Goal: Transaction & Acquisition: Download file/media

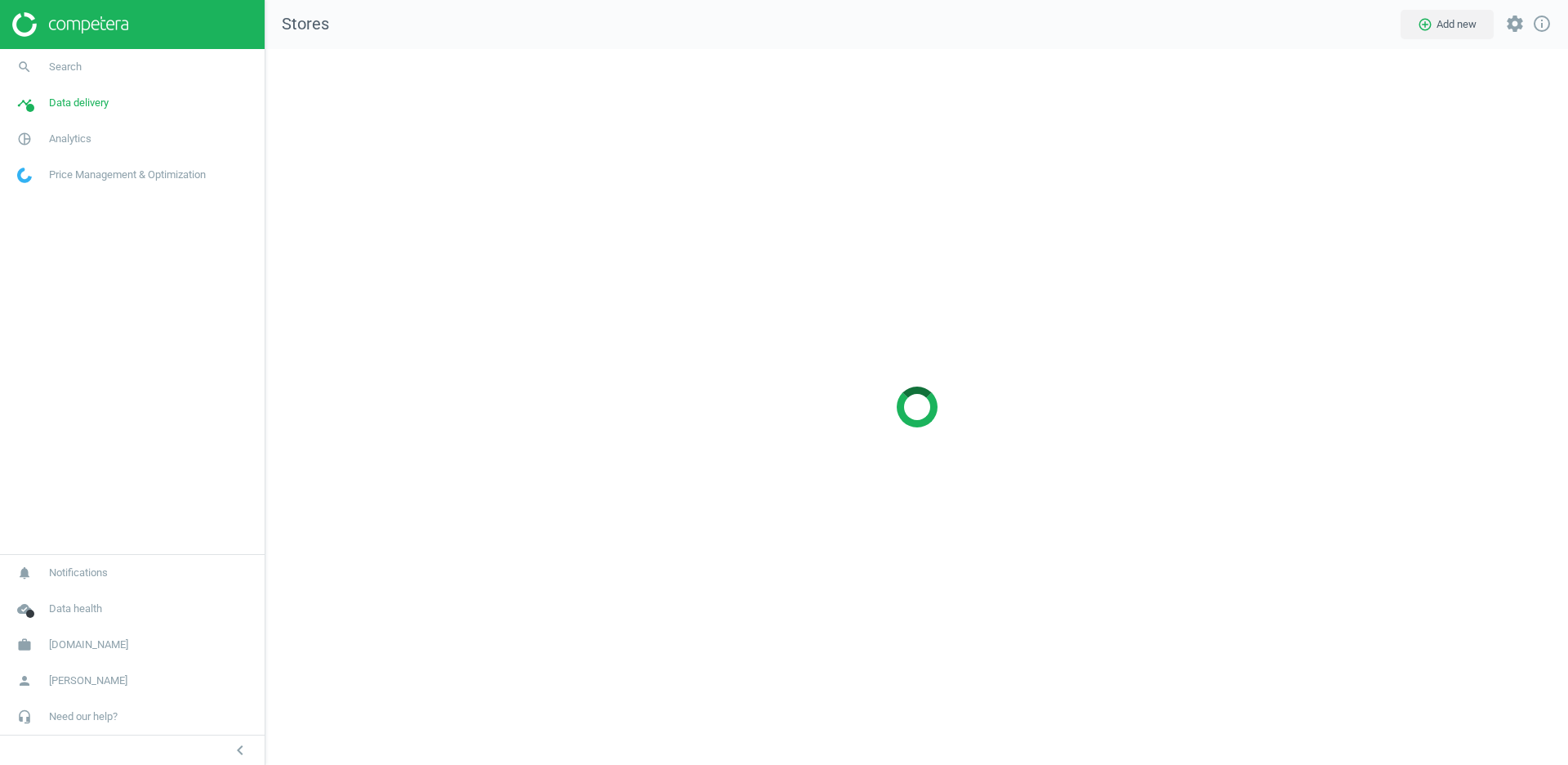
scroll to position [716, 1303]
click at [76, 133] on span "Analytics" at bounding box center [70, 139] width 42 height 15
click at [42, 186] on link "Products" at bounding box center [132, 198] width 264 height 25
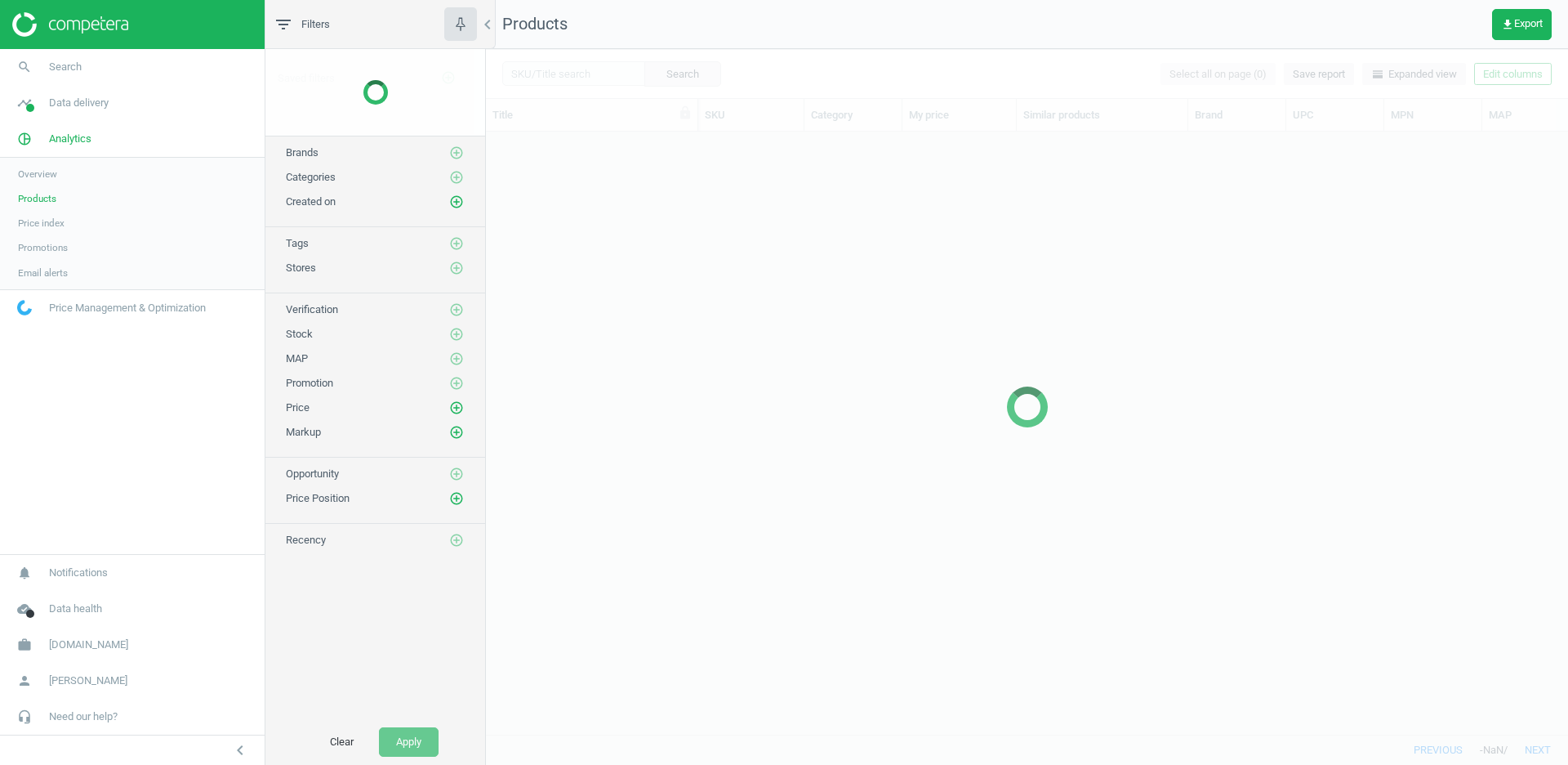
scroll to position [603, 1081]
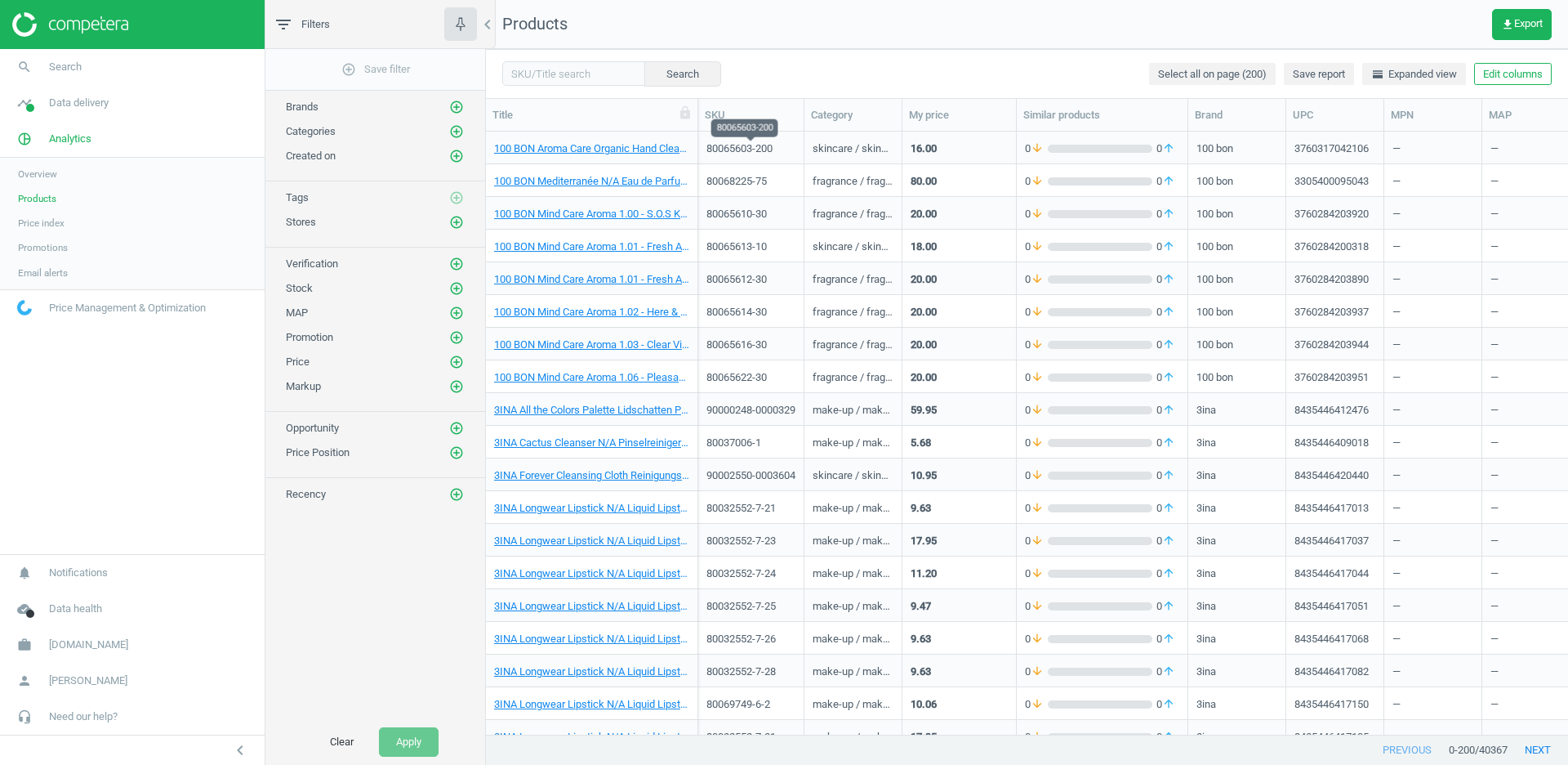
click at [744, 145] on div "80065603-200" at bounding box center [751, 148] width 89 height 15
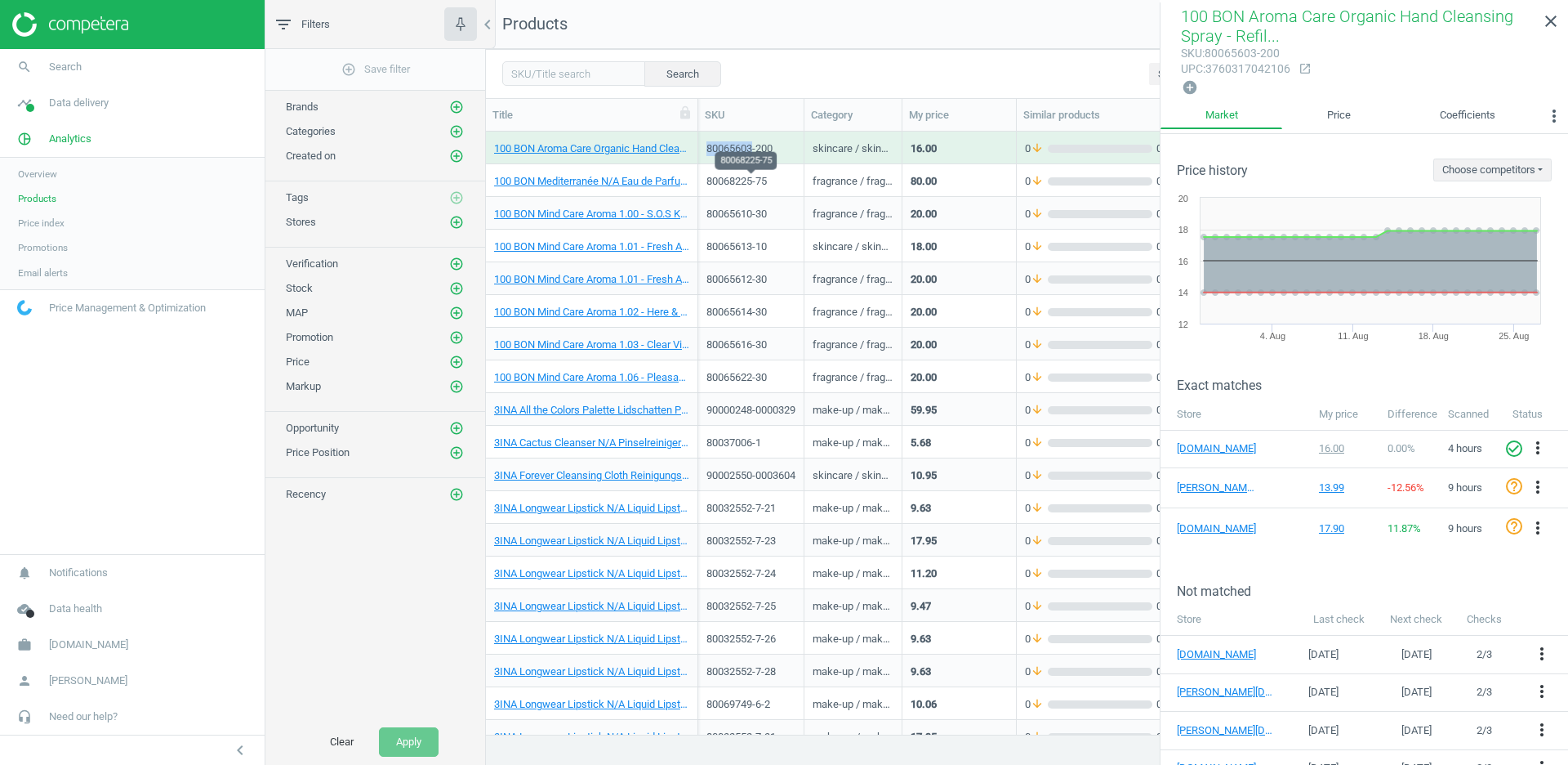
click at [763, 178] on div "80068225-75" at bounding box center [751, 181] width 89 height 15
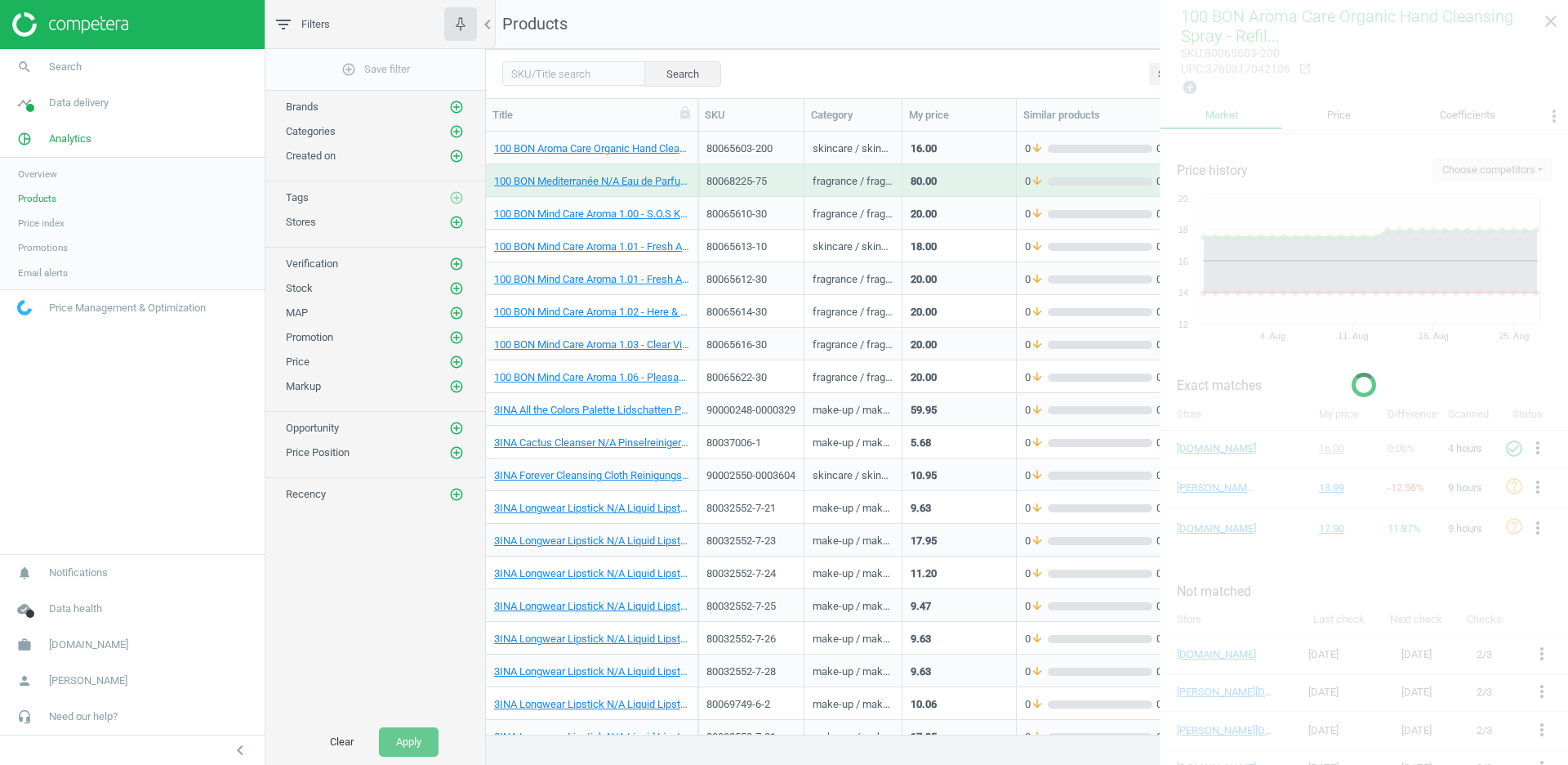
click at [763, 178] on div "80068225-75" at bounding box center [751, 181] width 89 height 15
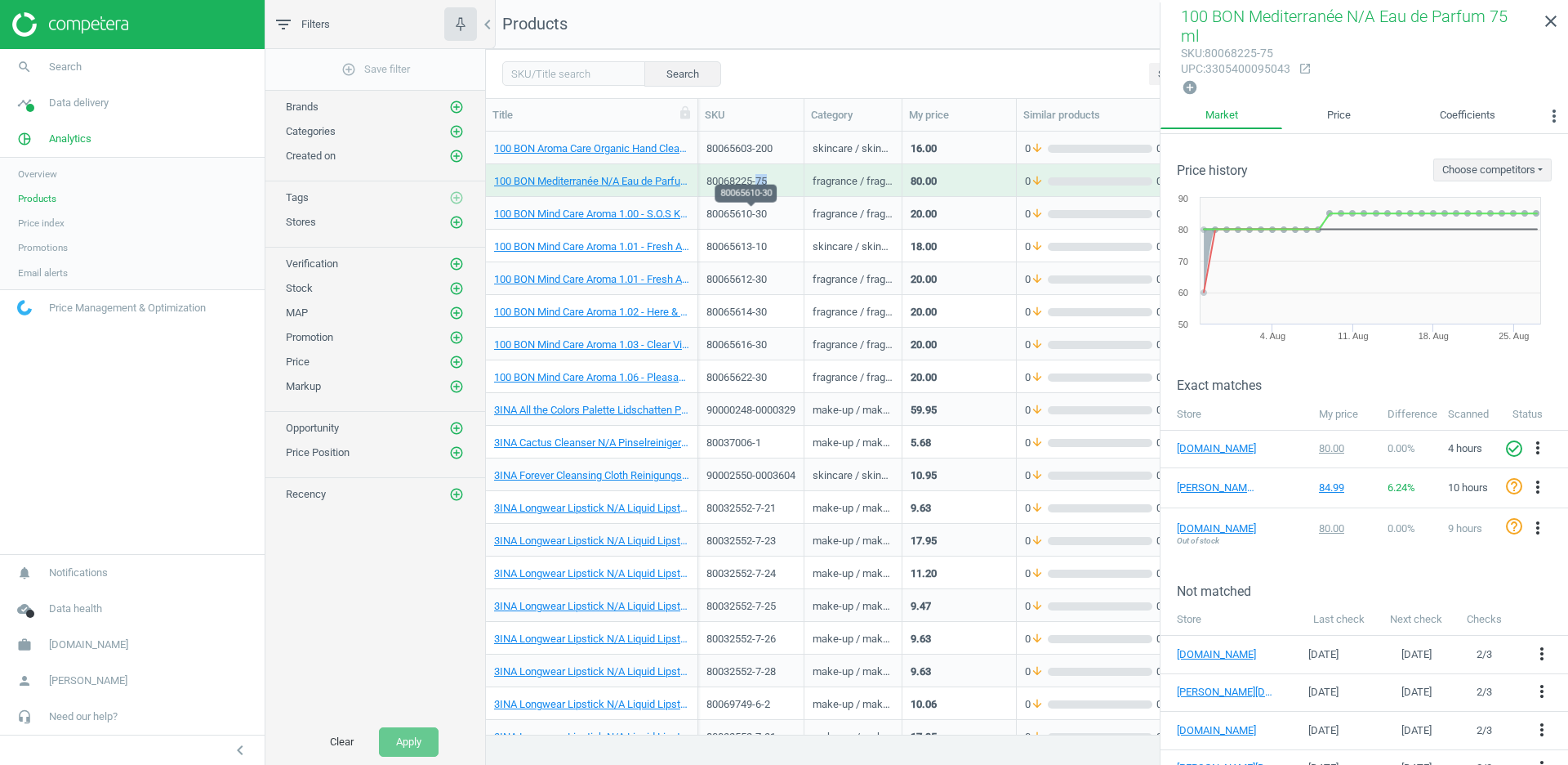
click at [768, 210] on div "80065610-30" at bounding box center [751, 213] width 89 height 15
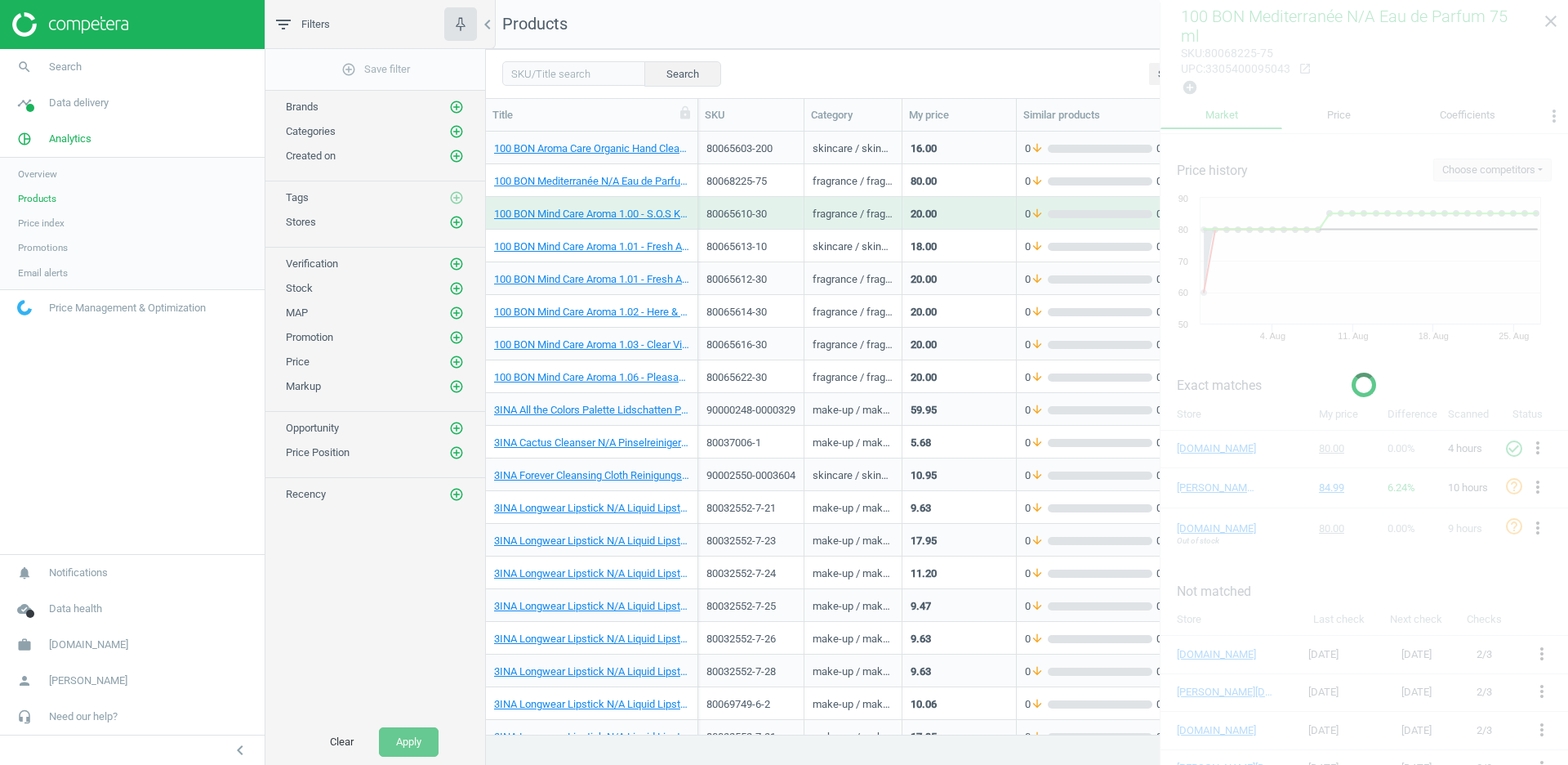
click at [768, 210] on div "80065610-30" at bounding box center [751, 213] width 89 height 15
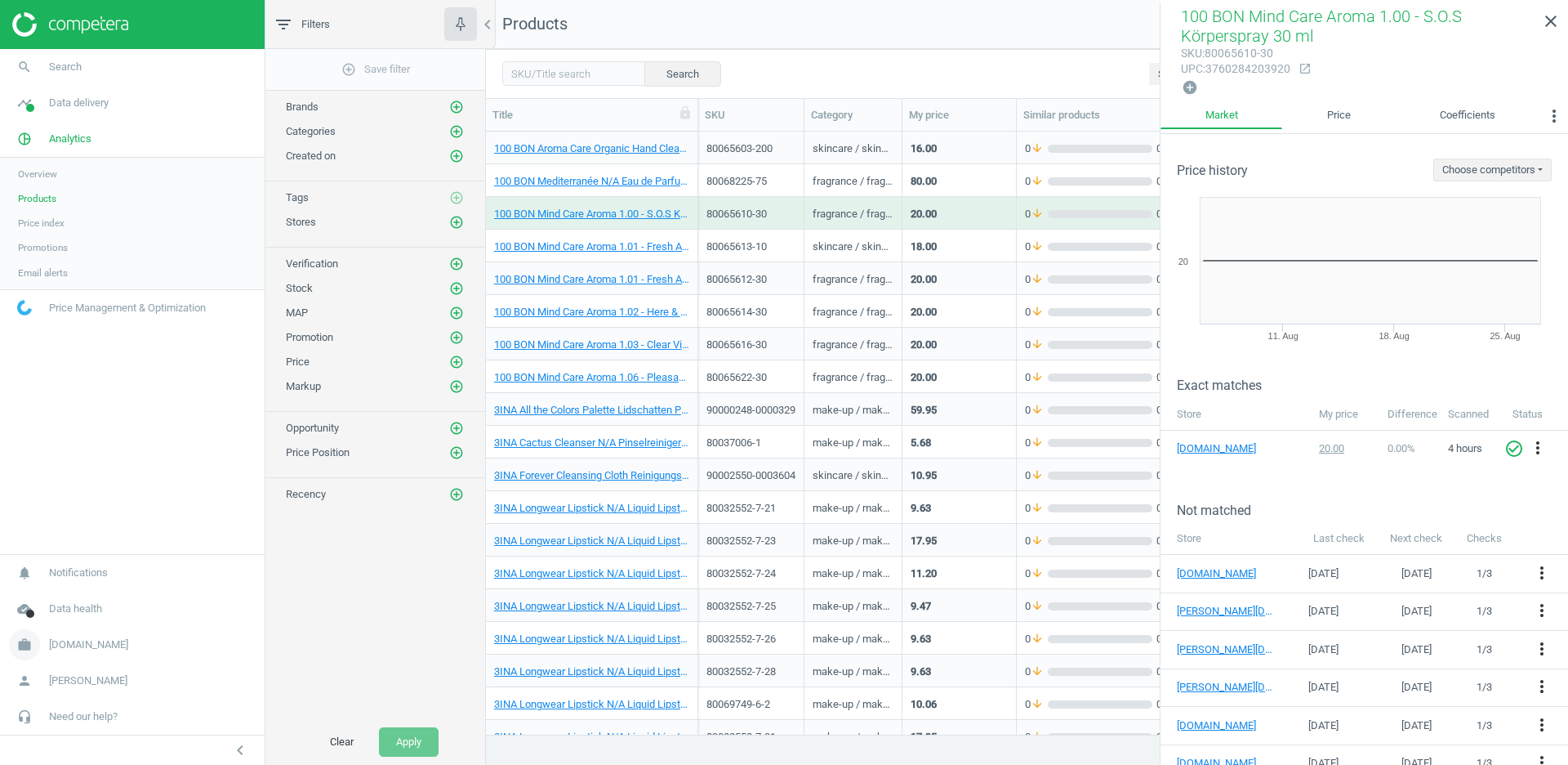
click at [73, 643] on span "[DOMAIN_NAME]" at bounding box center [89, 644] width 79 height 15
click at [59, 597] on span "Switch campaign" at bounding box center [54, 596] width 73 height 13
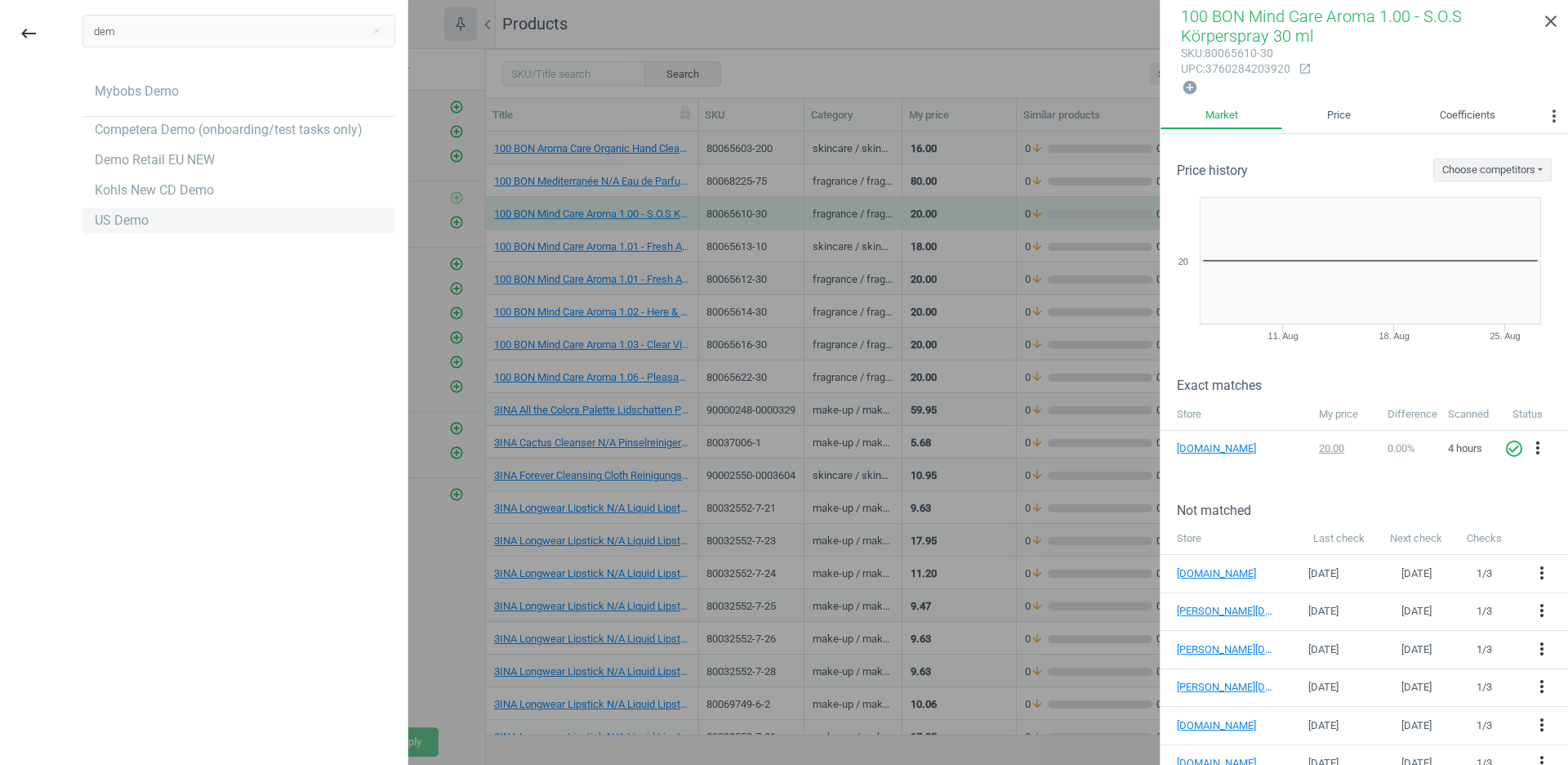
type input "dem"
click at [228, 214] on div "US Demo" at bounding box center [239, 220] width 313 height 26
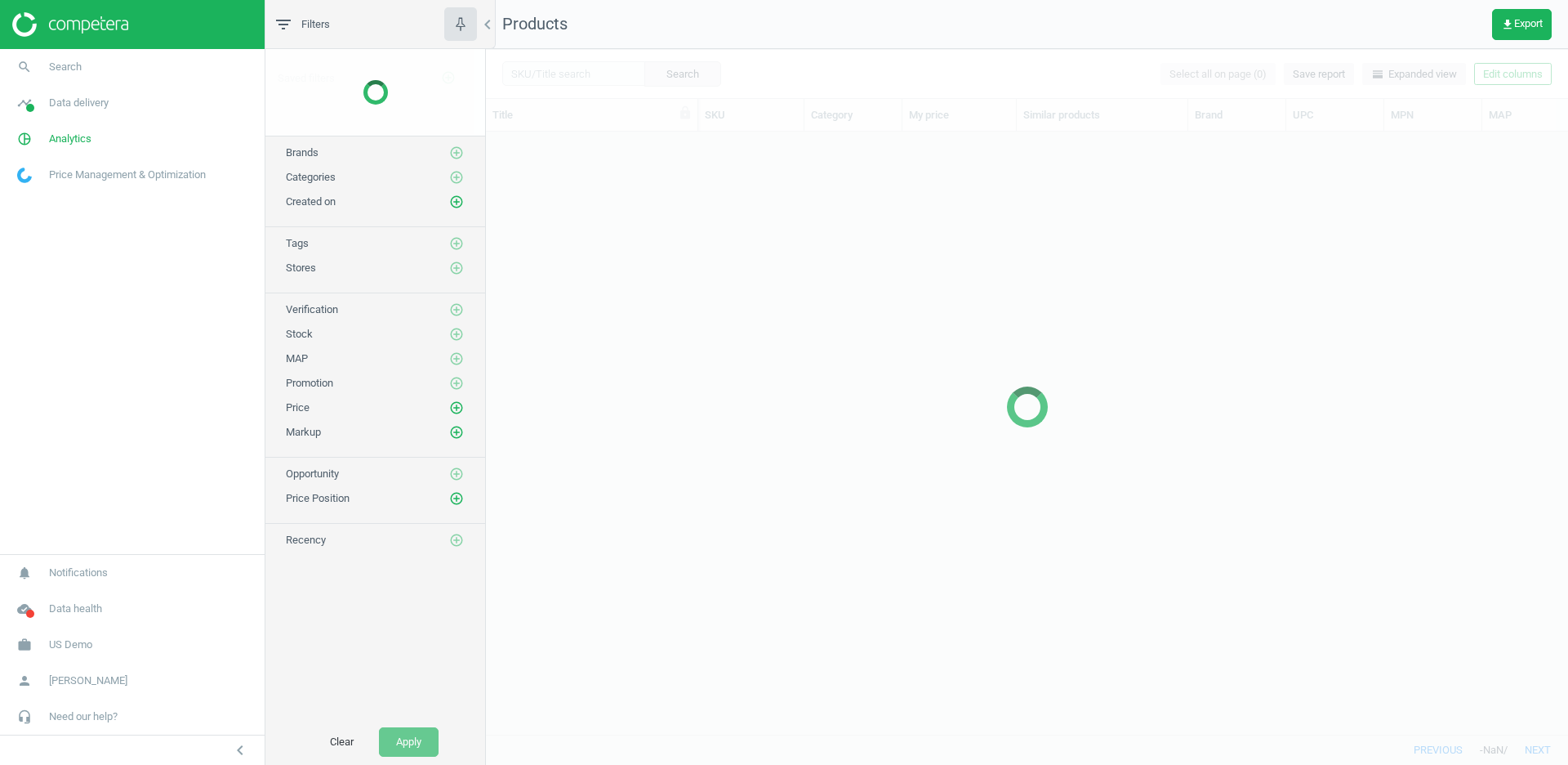
scroll to position [603, 1081]
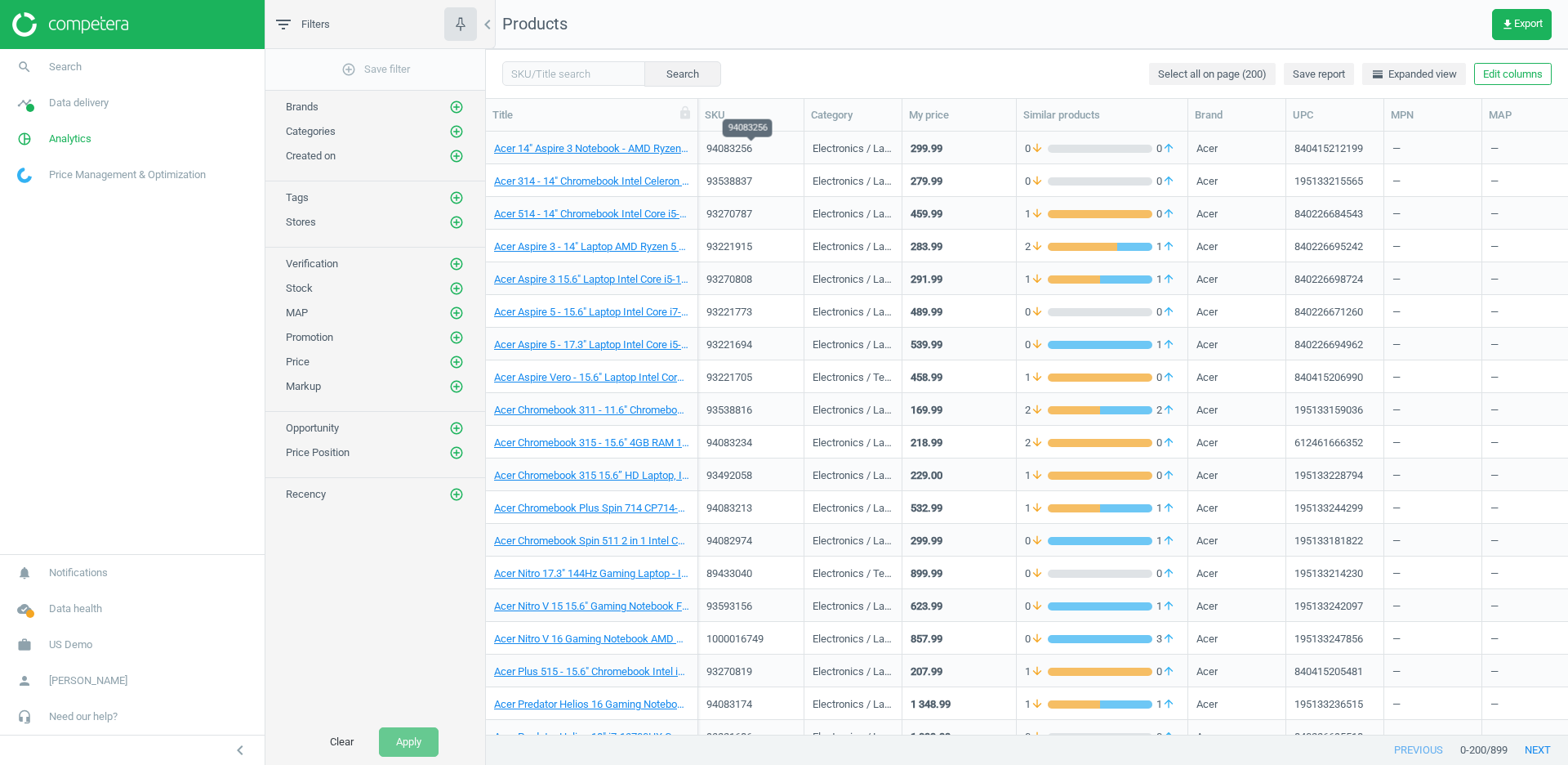
click at [776, 155] on div "94083256" at bounding box center [751, 148] width 89 height 15
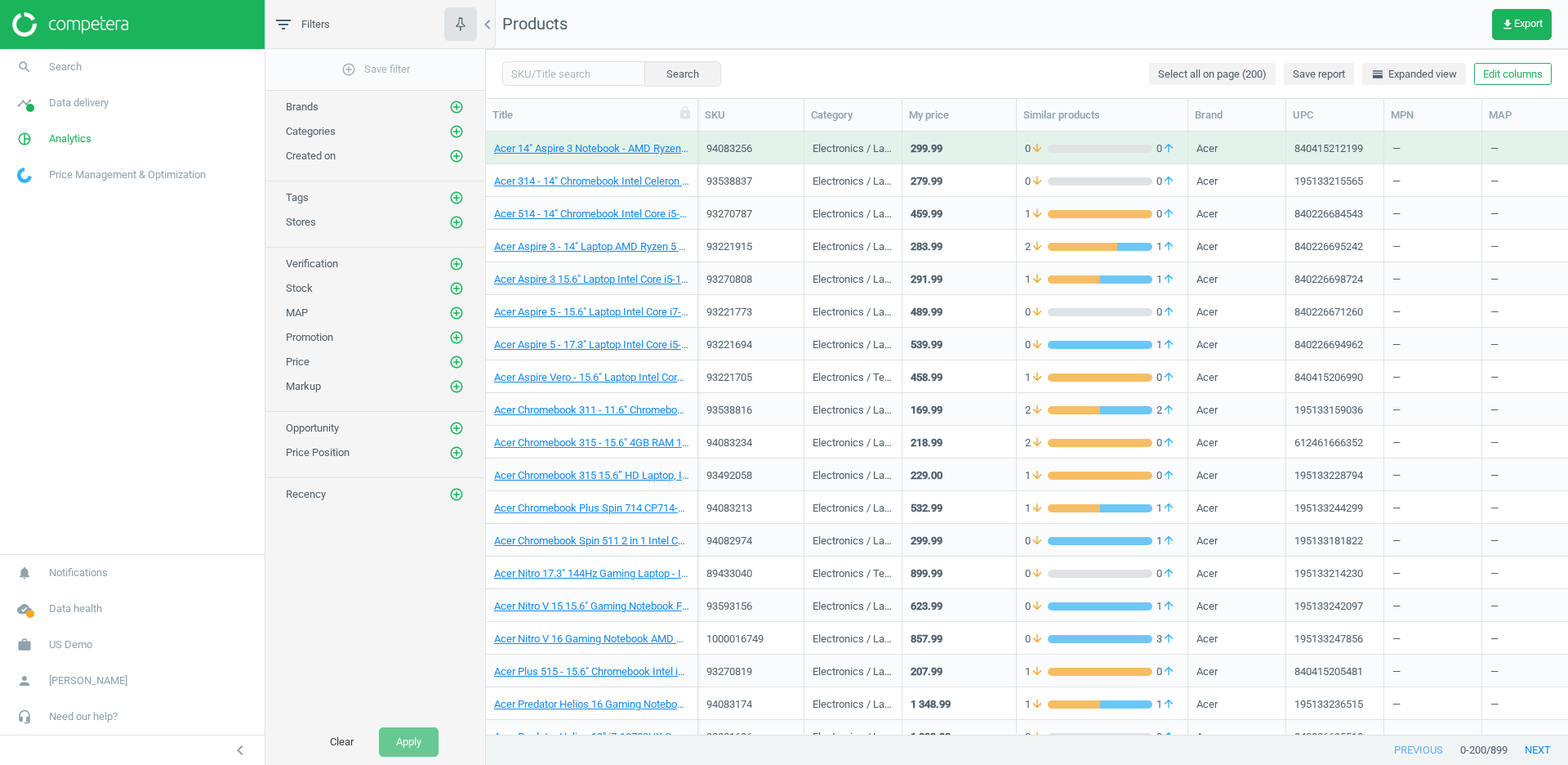
click at [776, 155] on div "94083256" at bounding box center [751, 148] width 89 height 15
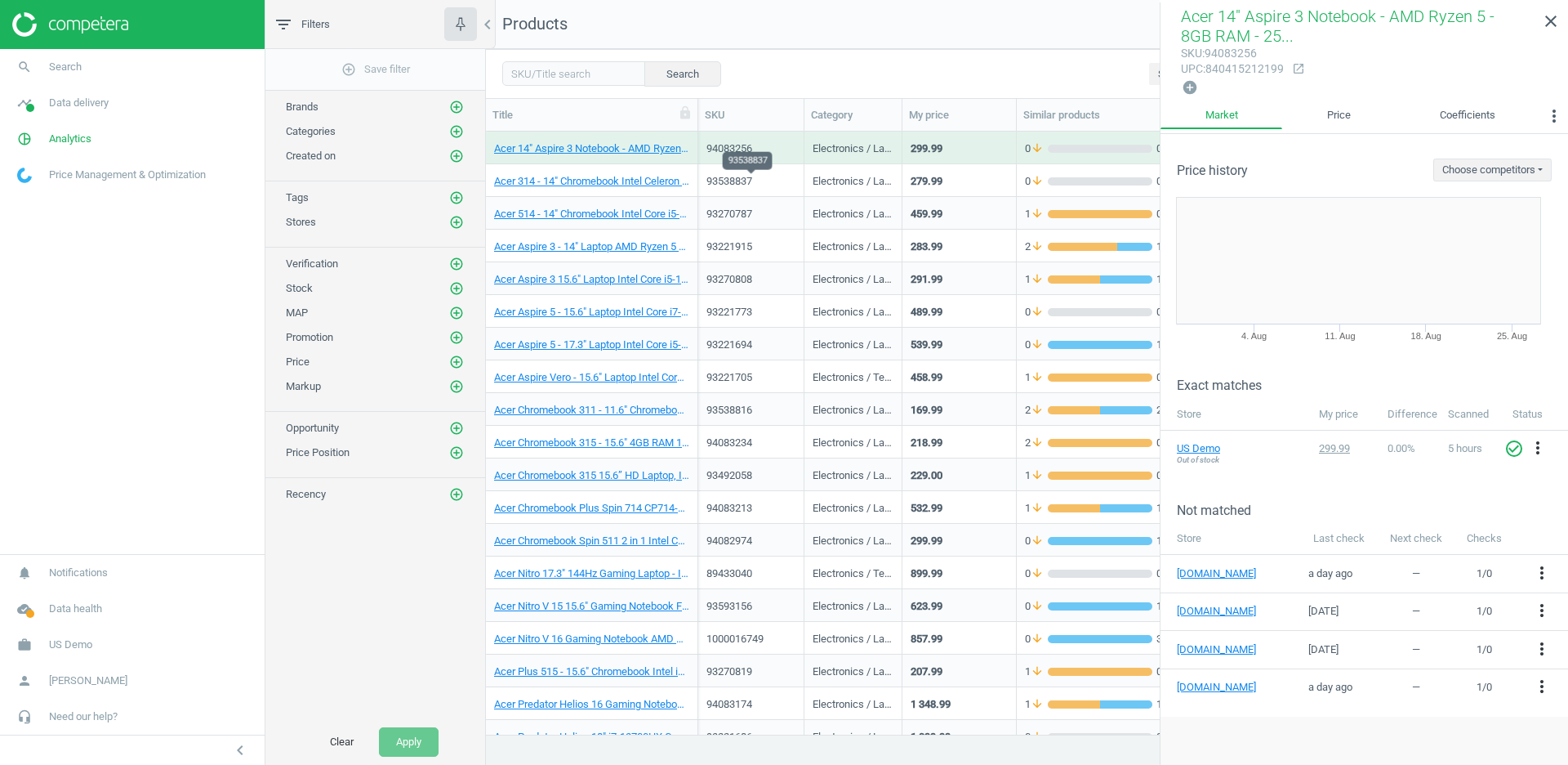
click at [773, 187] on div "93538837" at bounding box center [751, 181] width 89 height 15
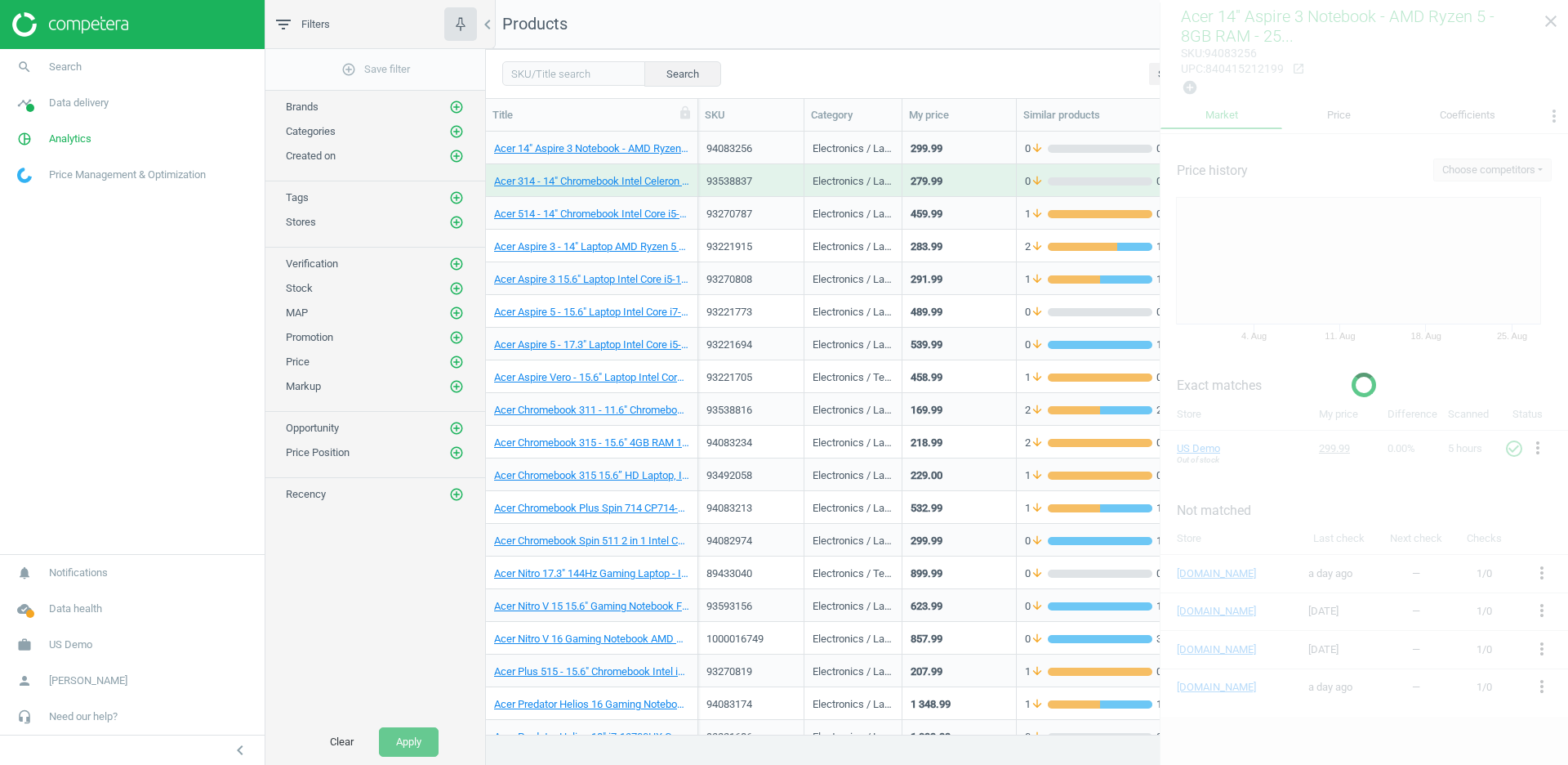
click at [773, 187] on div "93538837" at bounding box center [751, 181] width 89 height 15
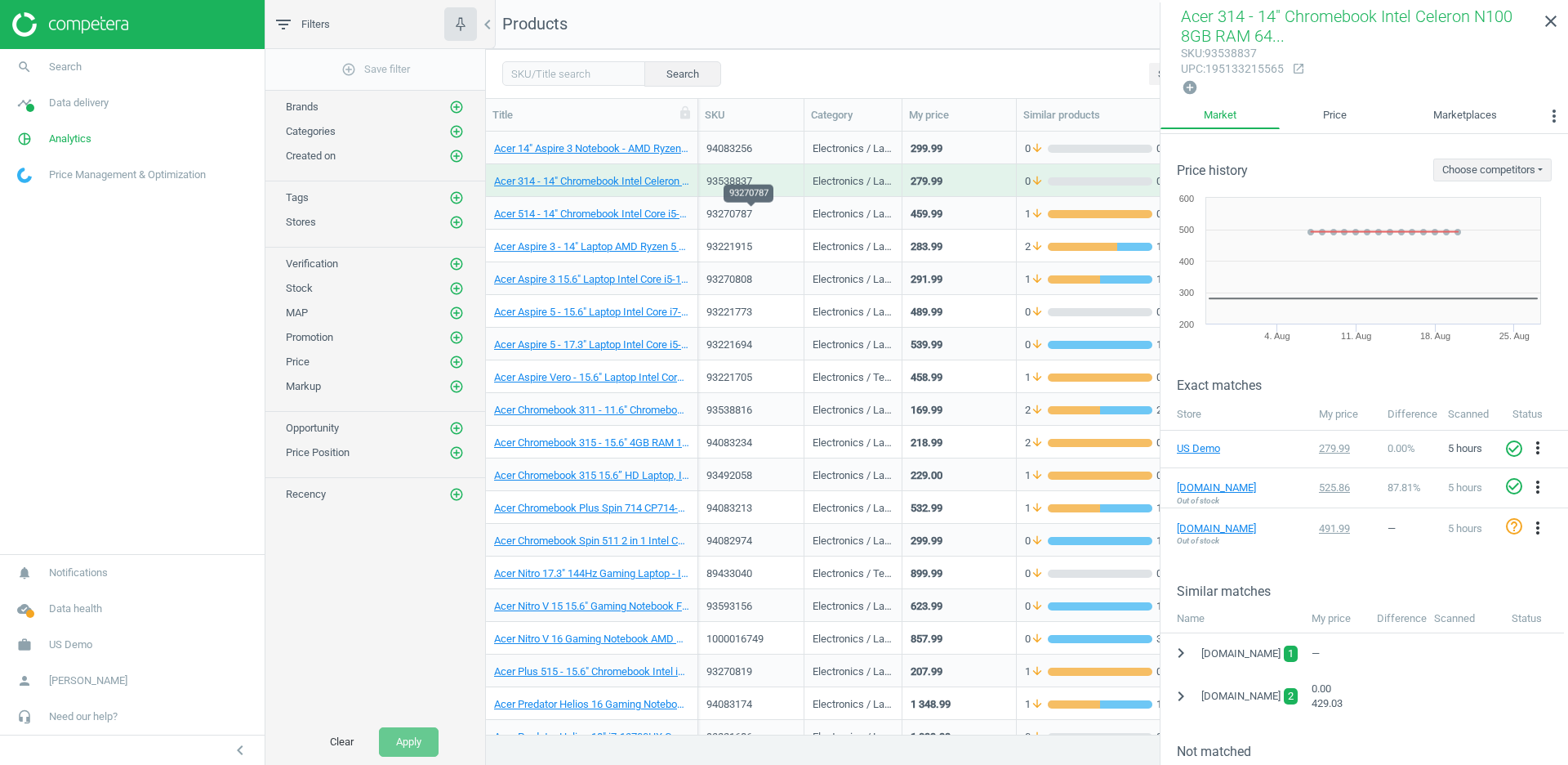
click at [772, 213] on div "93270787" at bounding box center [751, 213] width 89 height 15
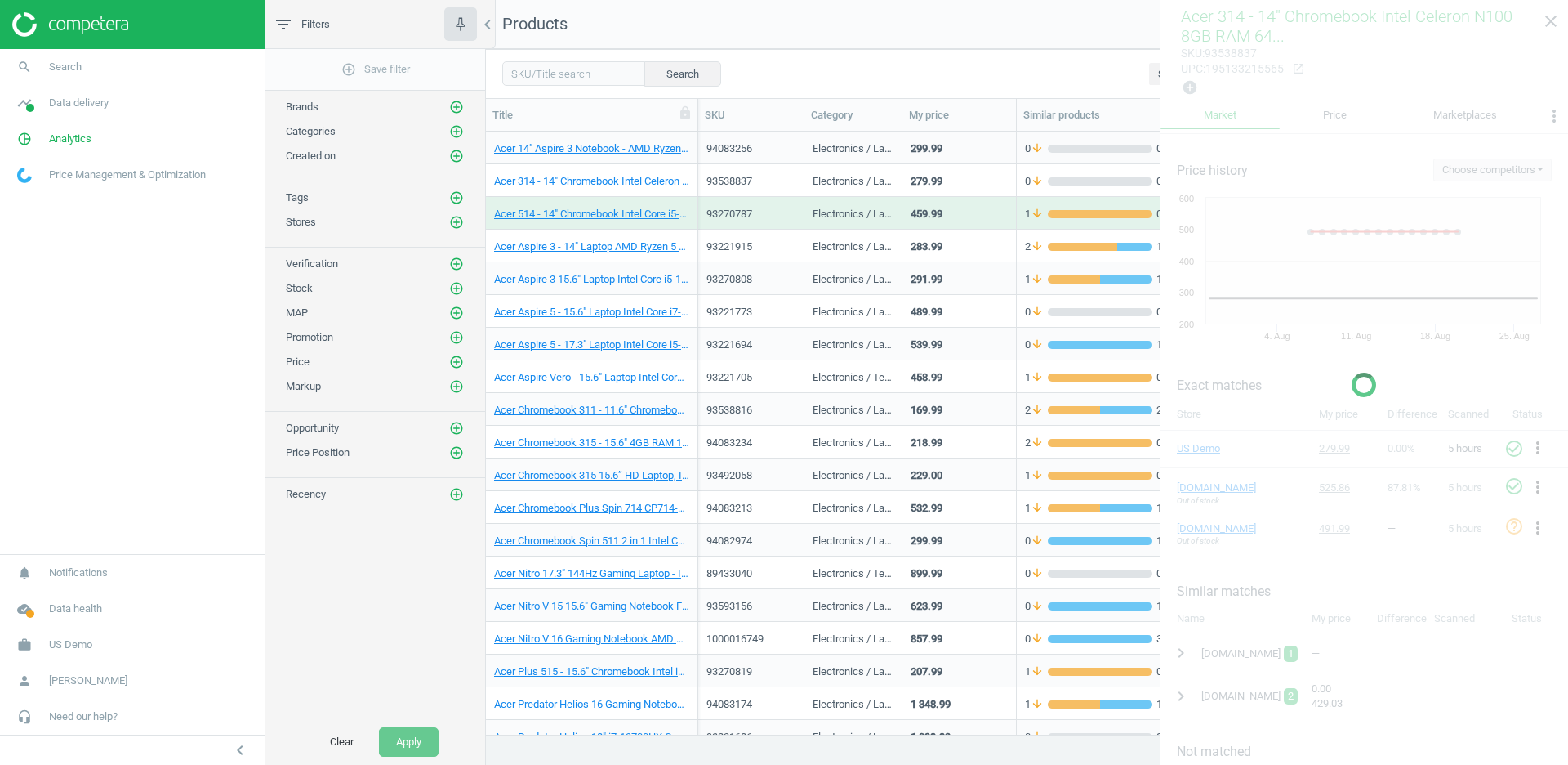
click at [772, 213] on div "93270787" at bounding box center [751, 213] width 89 height 15
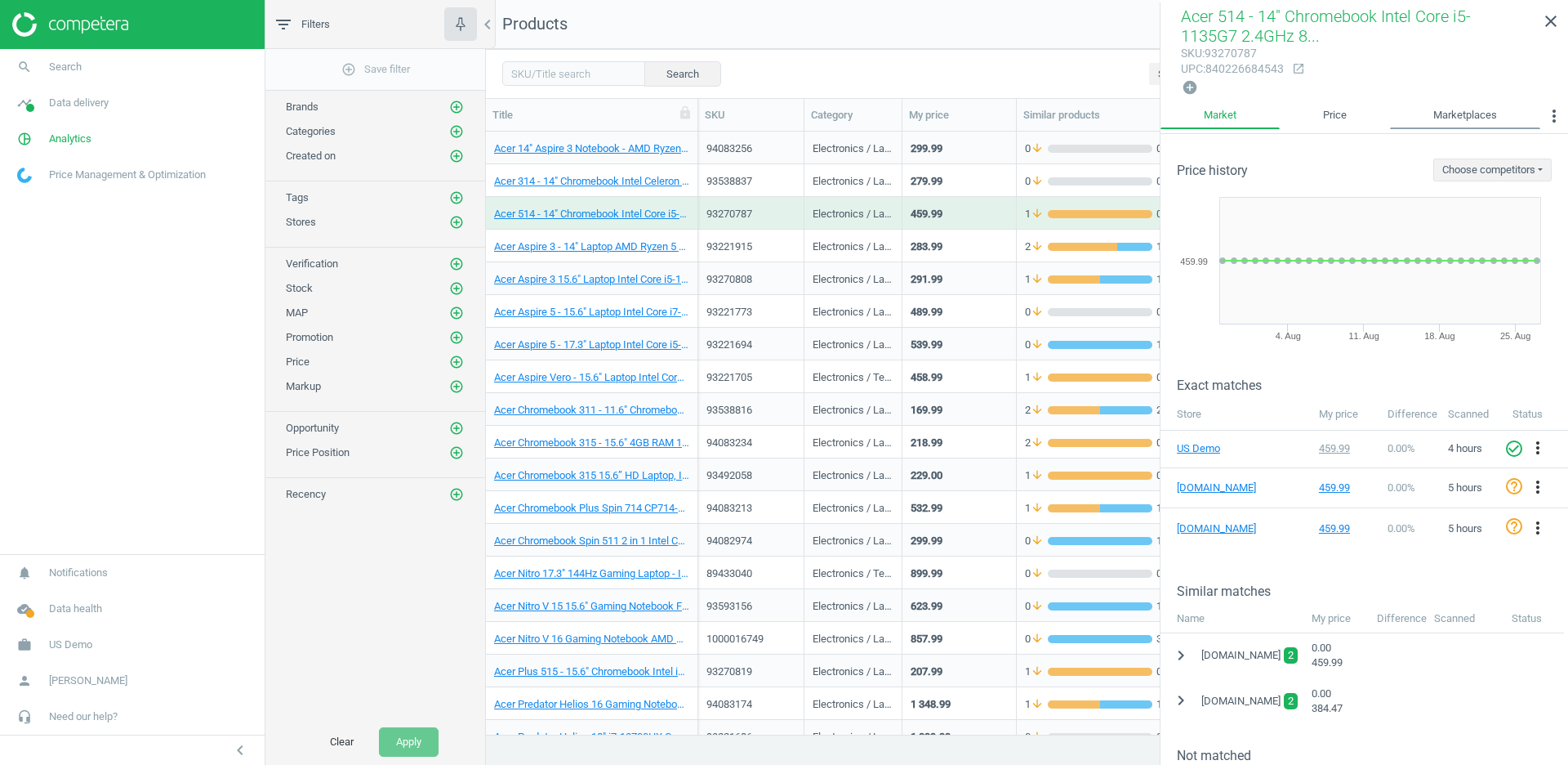
click at [1467, 109] on link "Marketplaces" at bounding box center [1464, 116] width 150 height 28
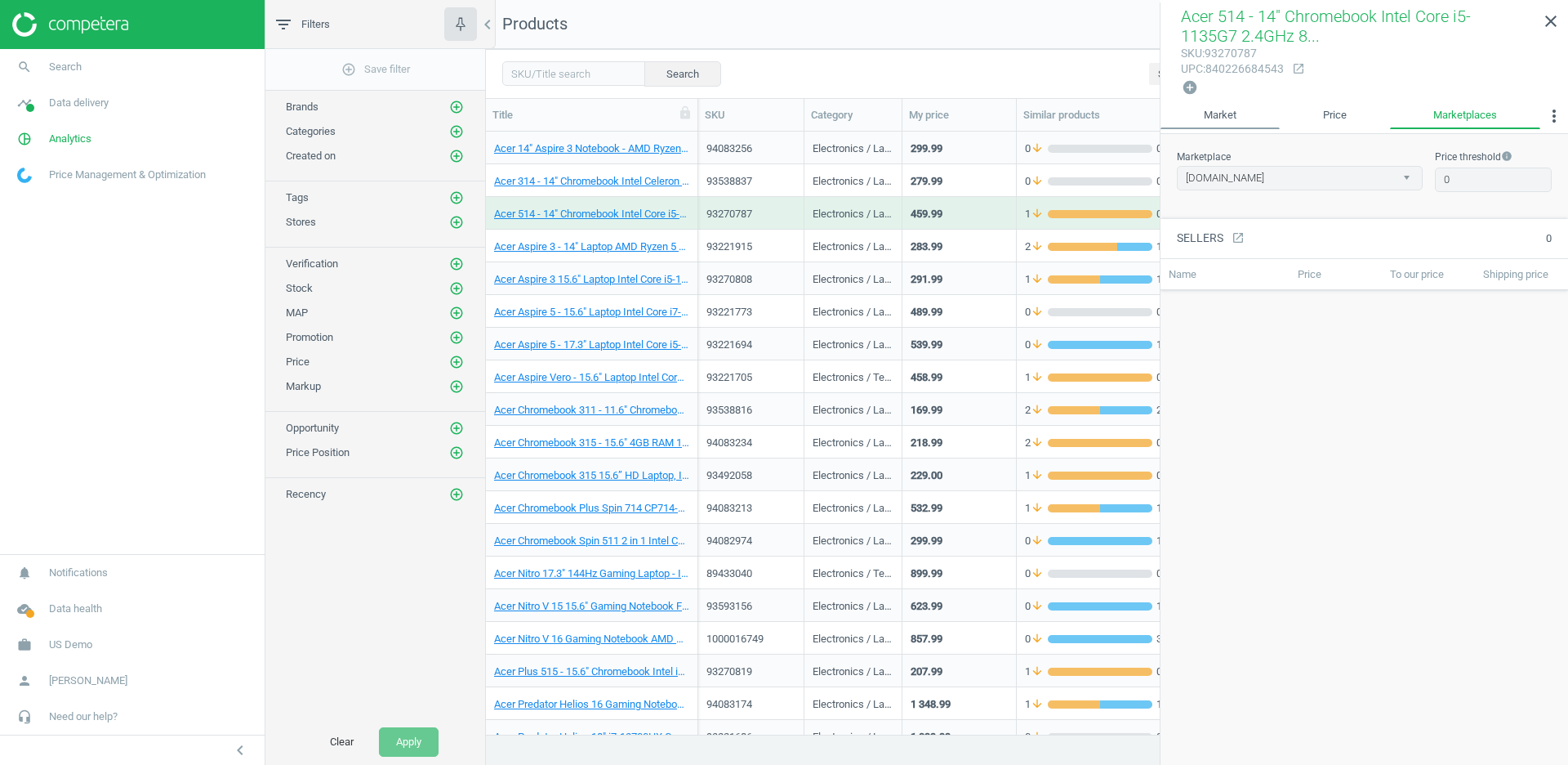
click at [1221, 121] on link "Market" at bounding box center [1220, 116] width 119 height 28
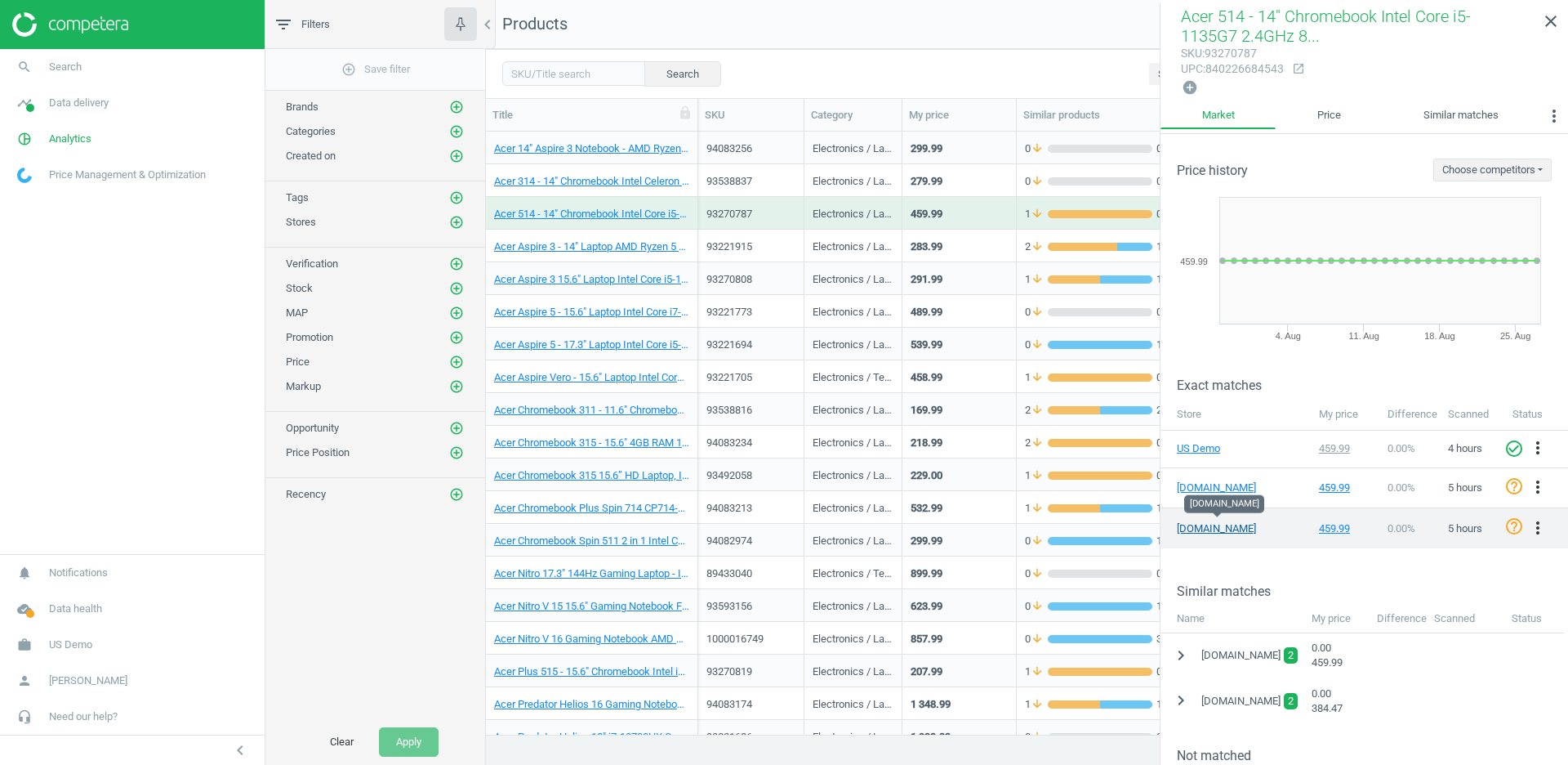
click at [1198, 525] on link "[DOMAIN_NAME]" at bounding box center [1217, 528] width 82 height 15
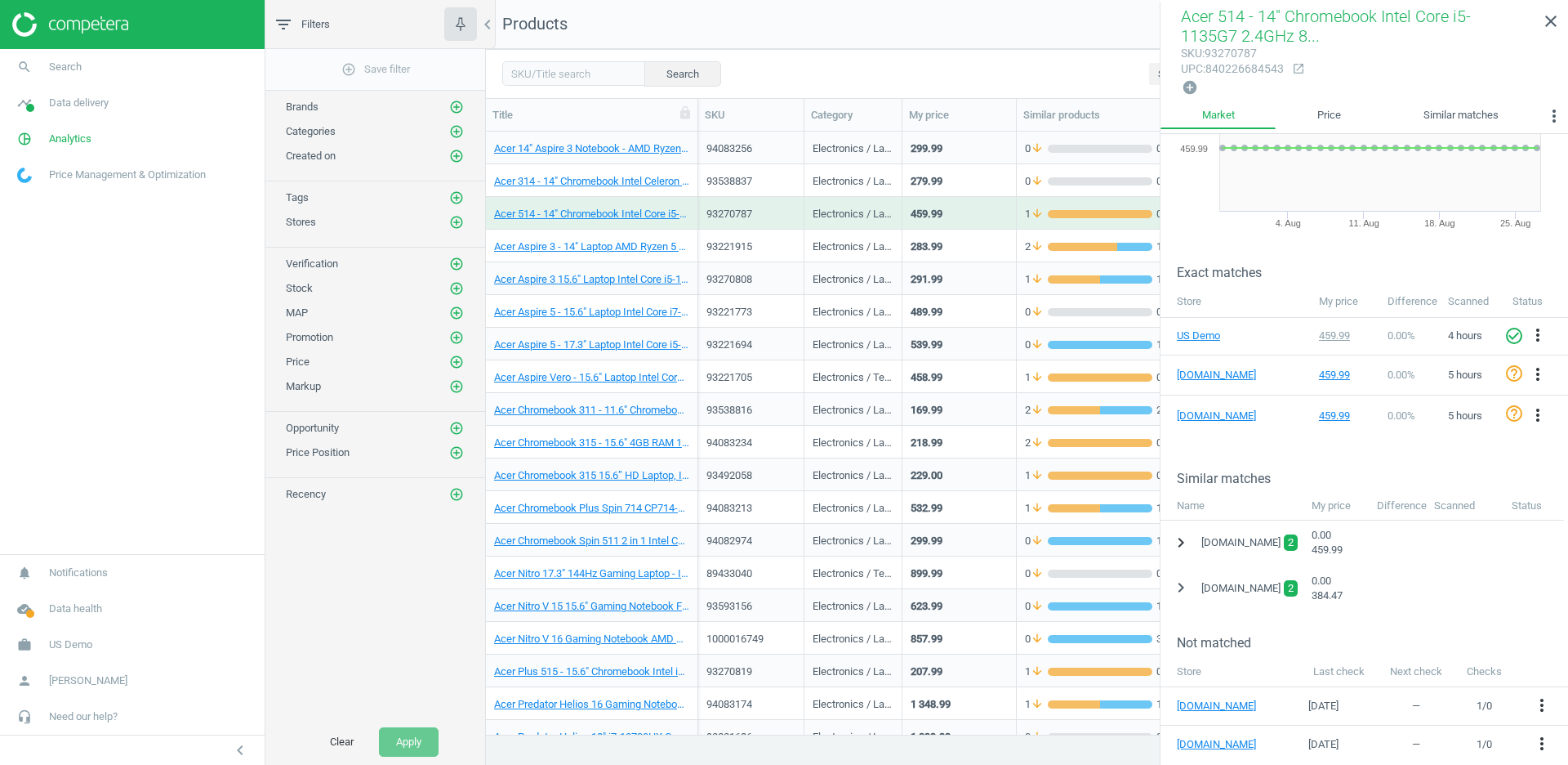
click at [1181, 541] on icon "chevron_right" at bounding box center [1181, 542] width 19 height 19
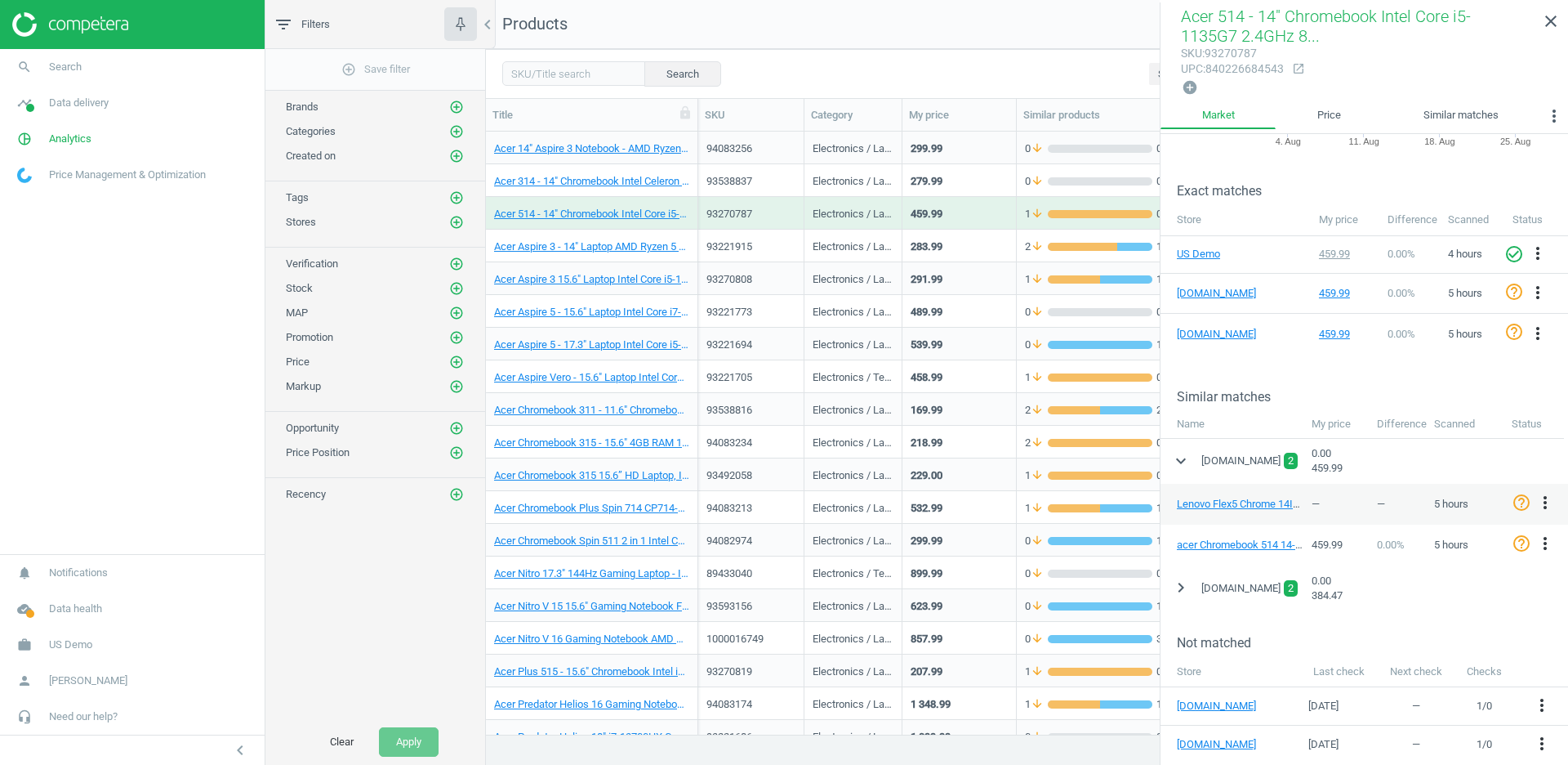
scroll to position [193, 0]
click at [1234, 26] on span "Acer 514 - 14" Chromebook Intel Core i5-1135G7 2.4GHz 8..." at bounding box center [1326, 25] width 290 height 40
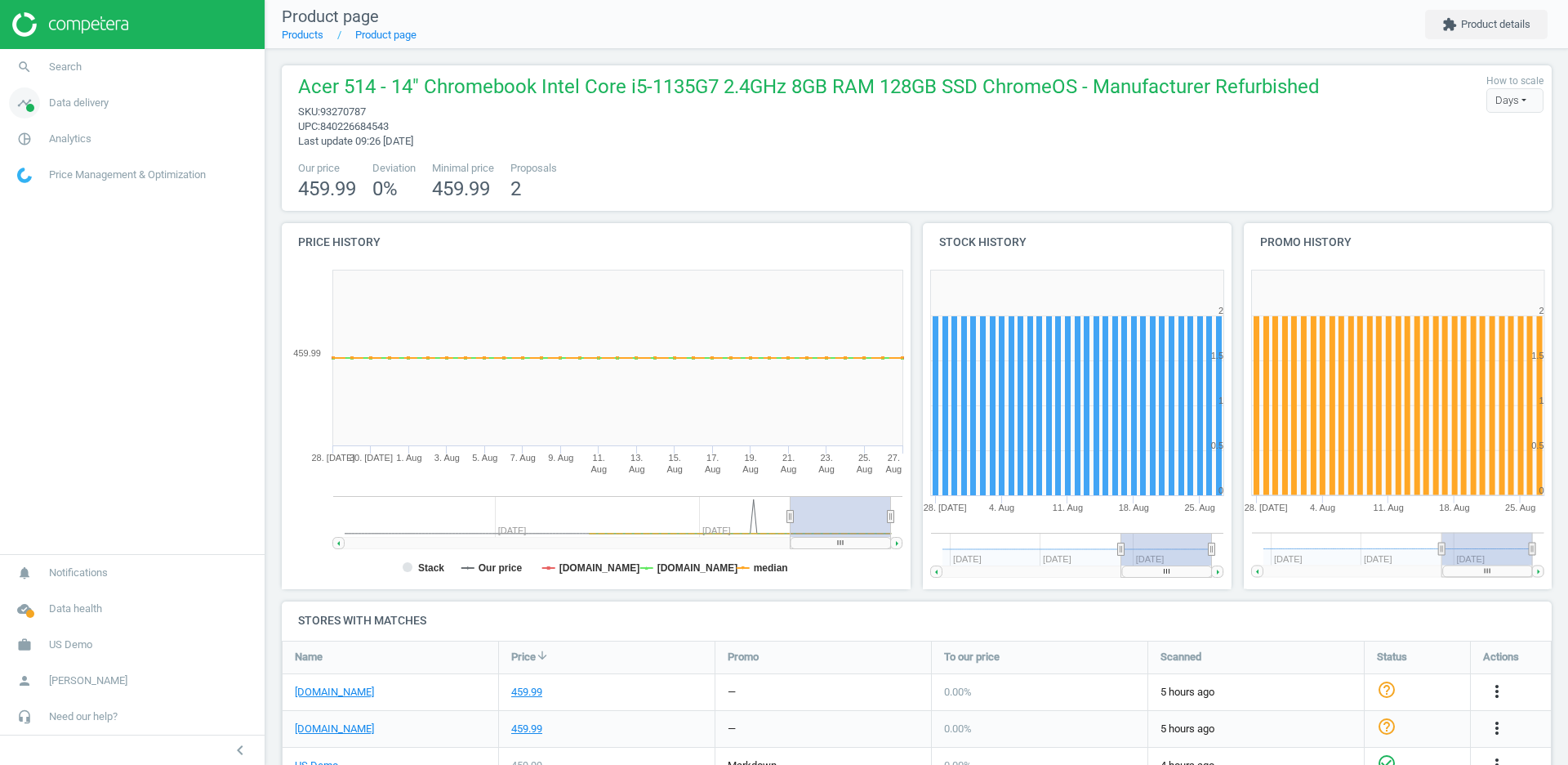
click at [67, 104] on span "Data delivery" at bounding box center [79, 103] width 60 height 15
click at [298, 32] on link "Products" at bounding box center [302, 35] width 41 height 12
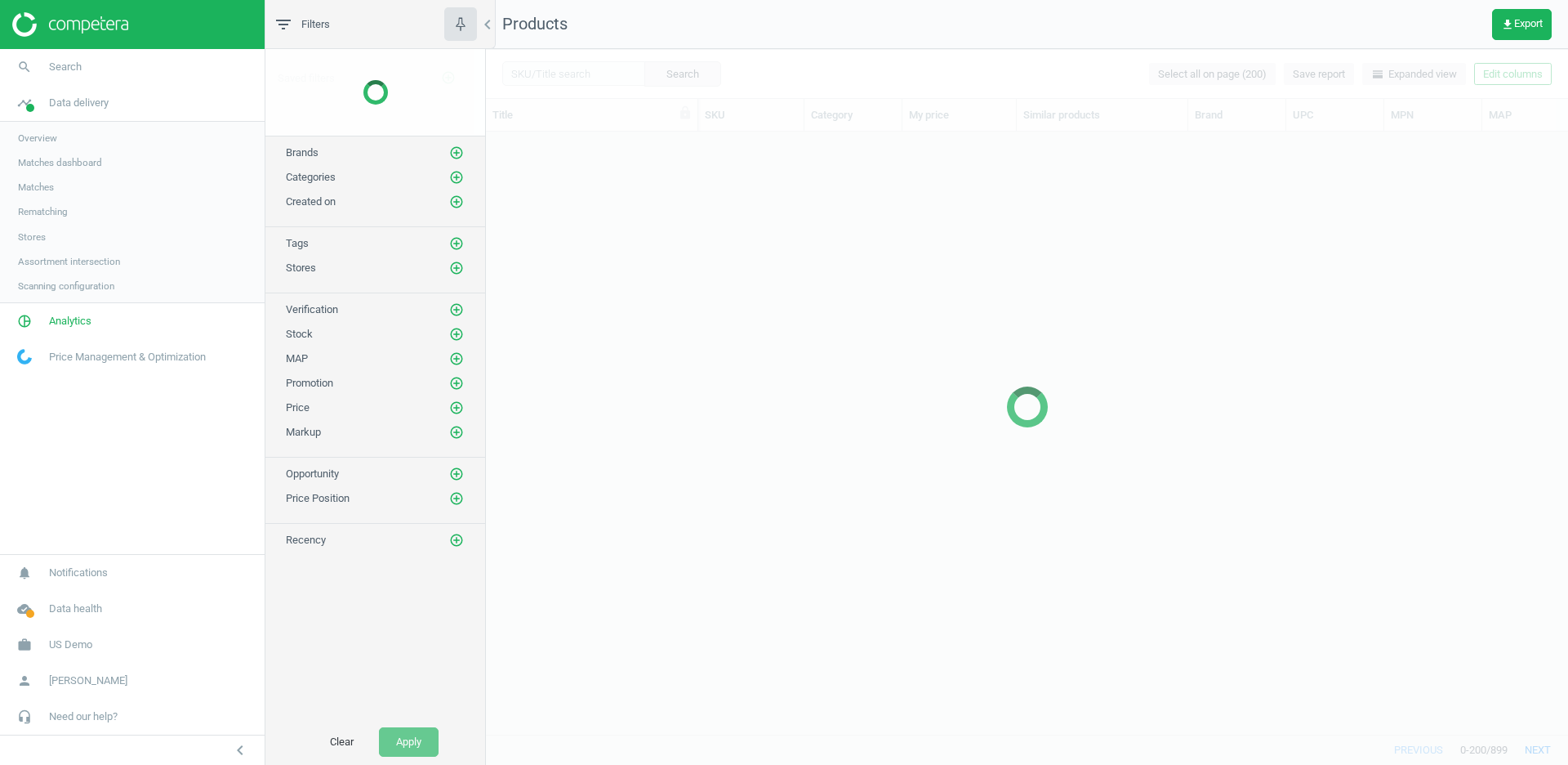
scroll to position [603, 1081]
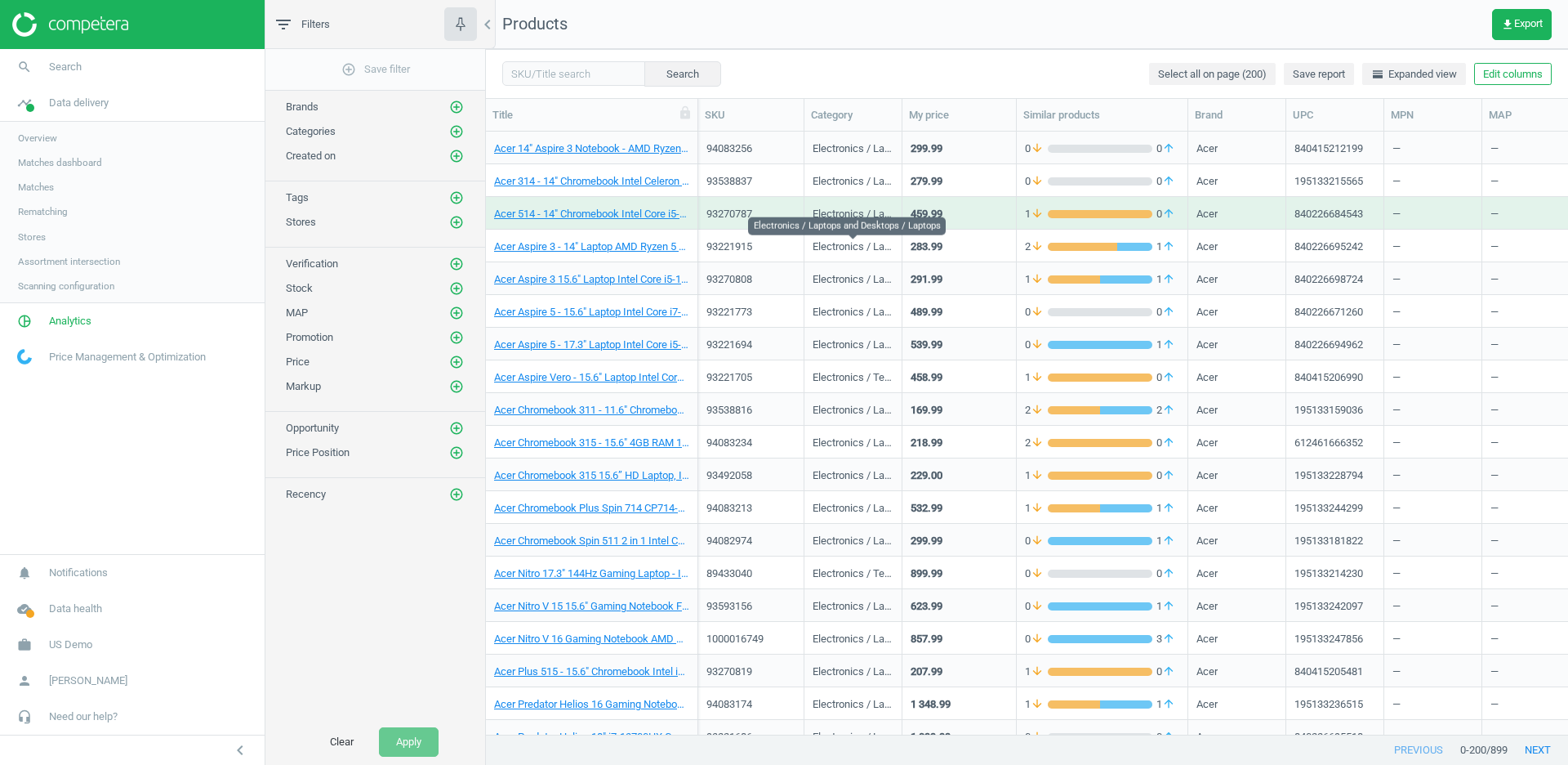
click at [857, 249] on div "Electronics / Laptops and Desktops / Laptops" at bounding box center [852, 249] width 81 height 20
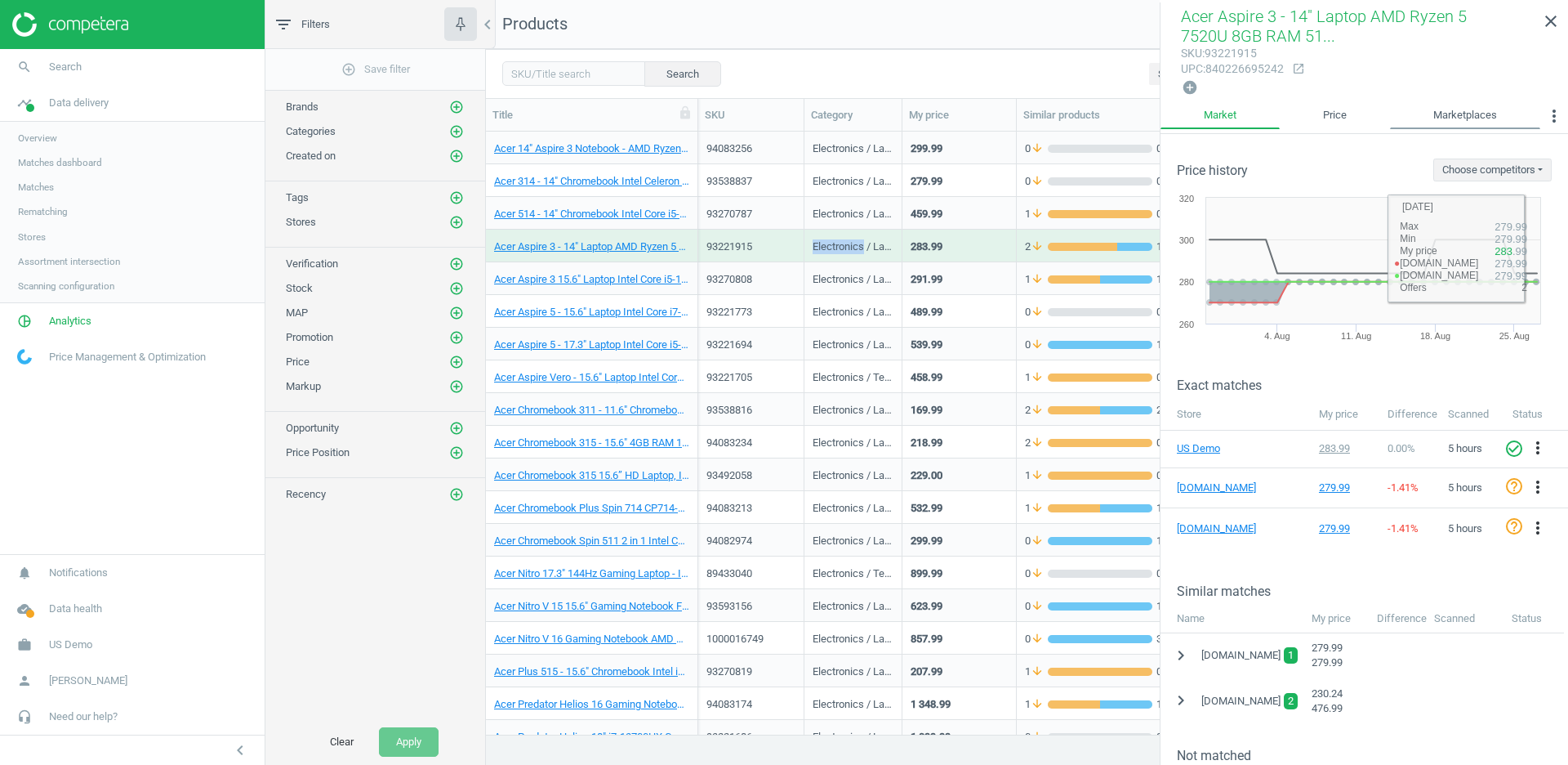
click at [1481, 112] on link "Marketplaces" at bounding box center [1464, 116] width 150 height 28
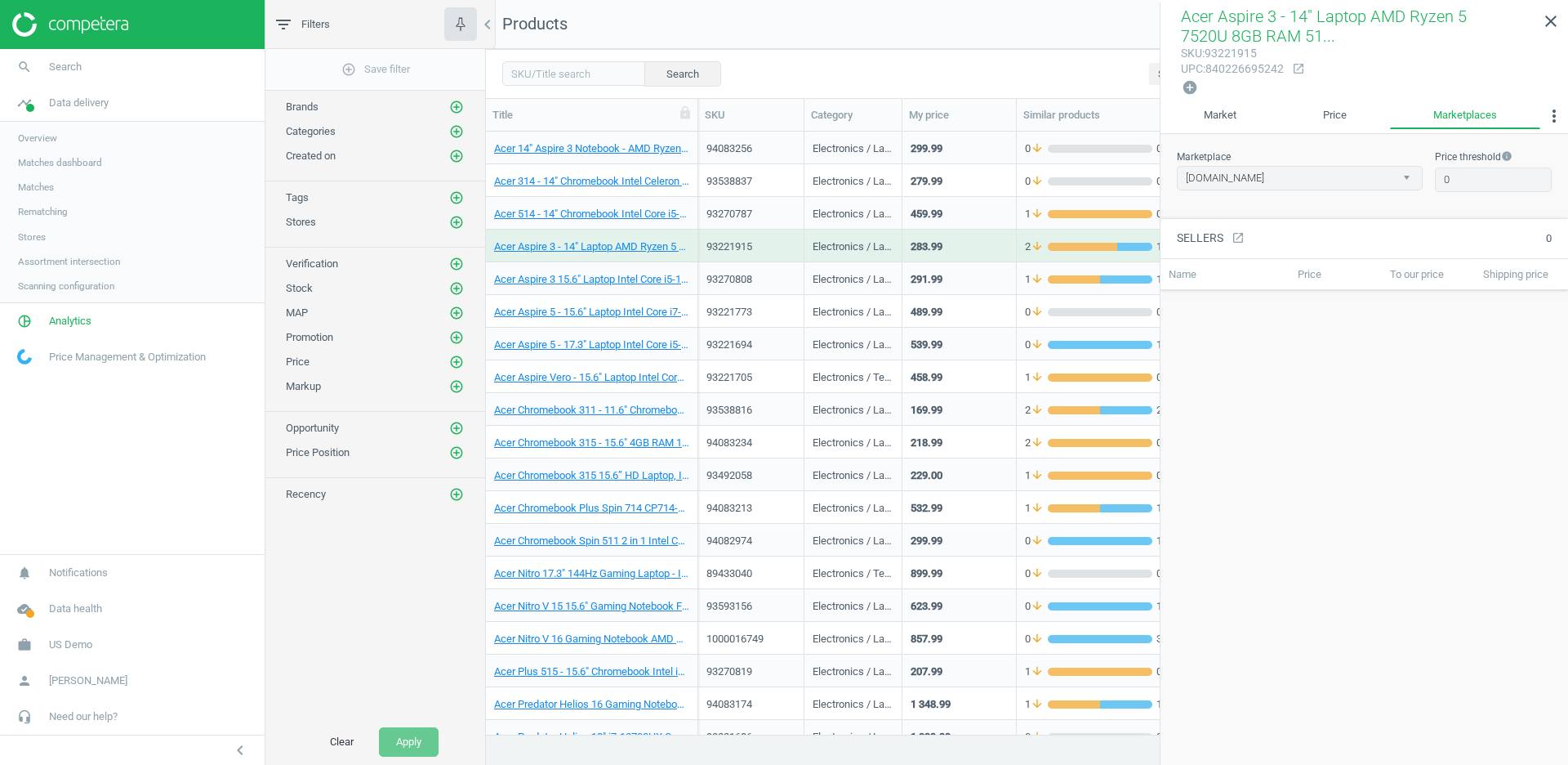
click at [1413, 271] on th "To our price" at bounding box center [1429, 274] width 93 height 31
click at [1227, 118] on link "Market" at bounding box center [1220, 116] width 119 height 28
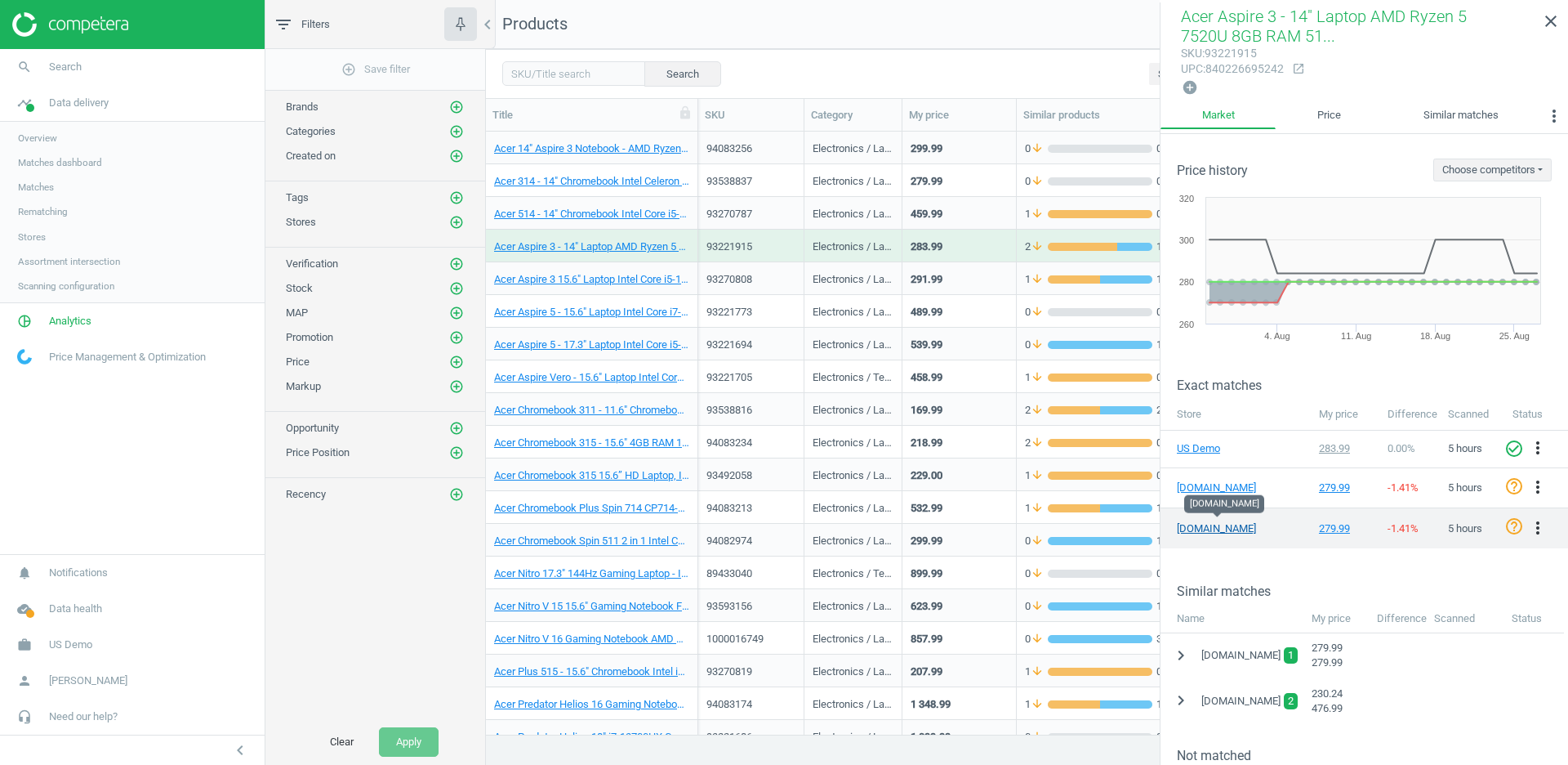
click at [1205, 521] on link "[DOMAIN_NAME]" at bounding box center [1217, 528] width 82 height 15
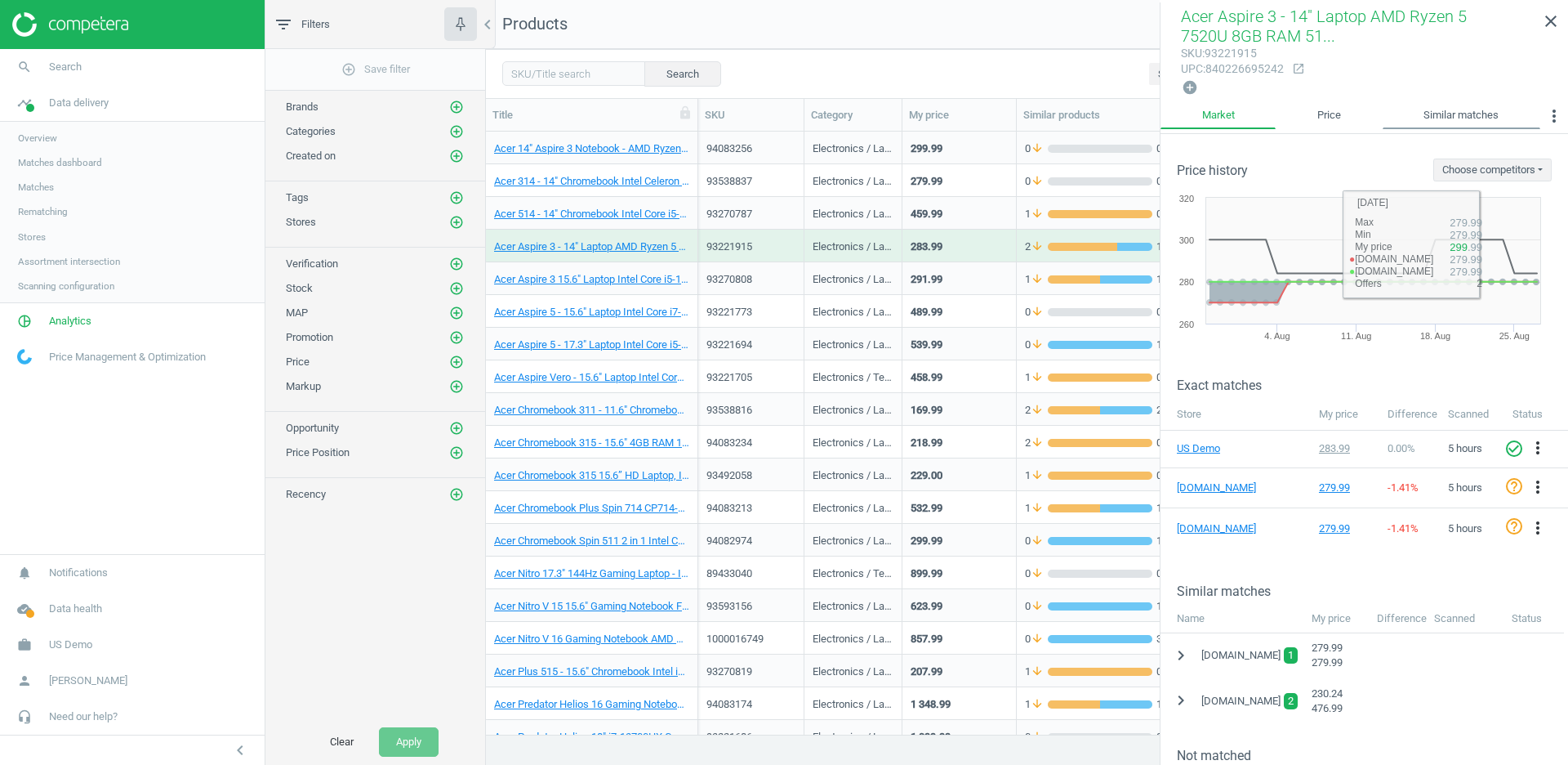
click at [1445, 111] on link "Similar matches" at bounding box center [1462, 116] width 158 height 28
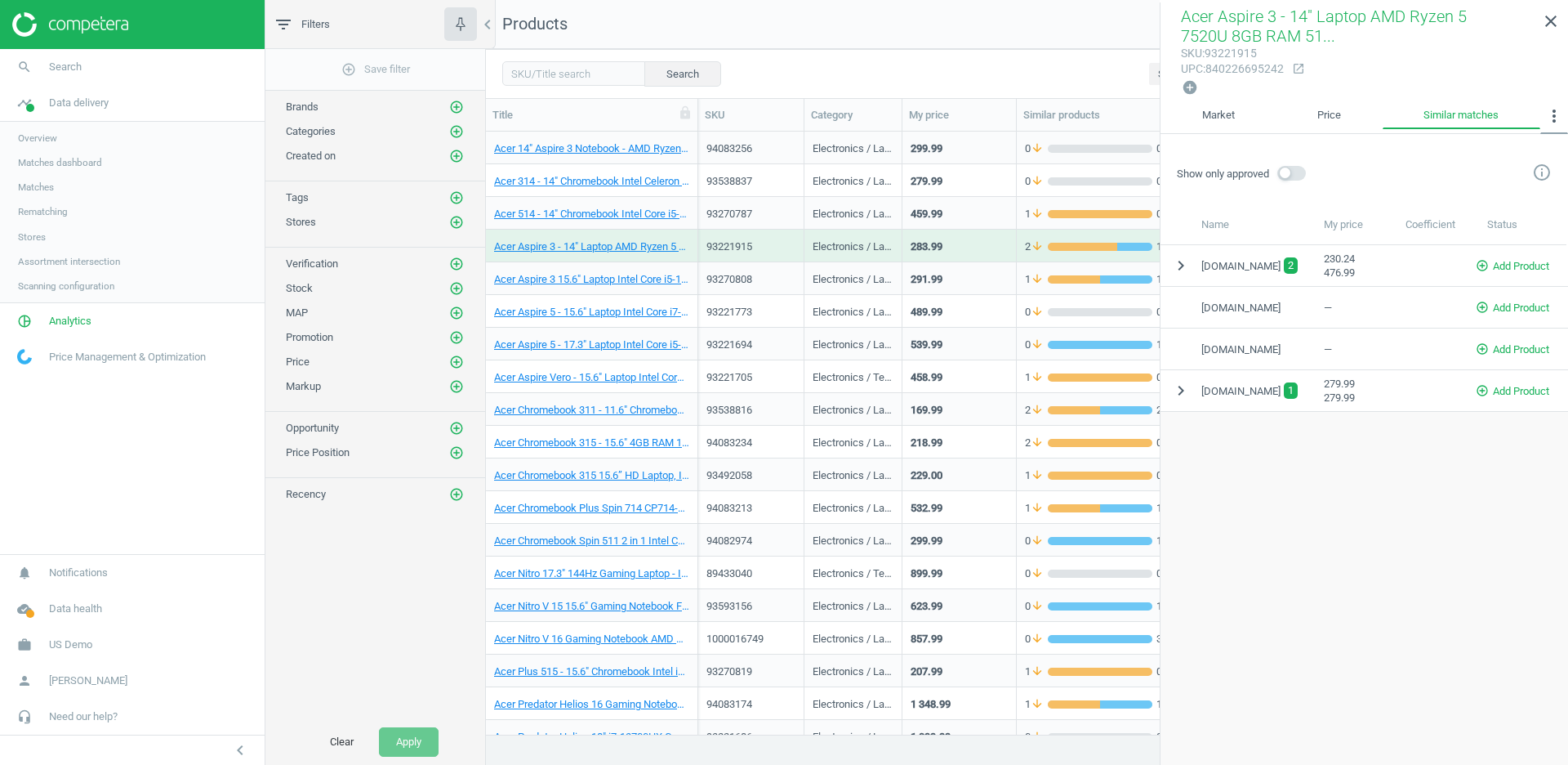
click at [1553, 113] on icon "more_vert" at bounding box center [1554, 116] width 19 height 19
click at [1492, 146] on button "Marketplaces" at bounding box center [1514, 149] width 104 height 19
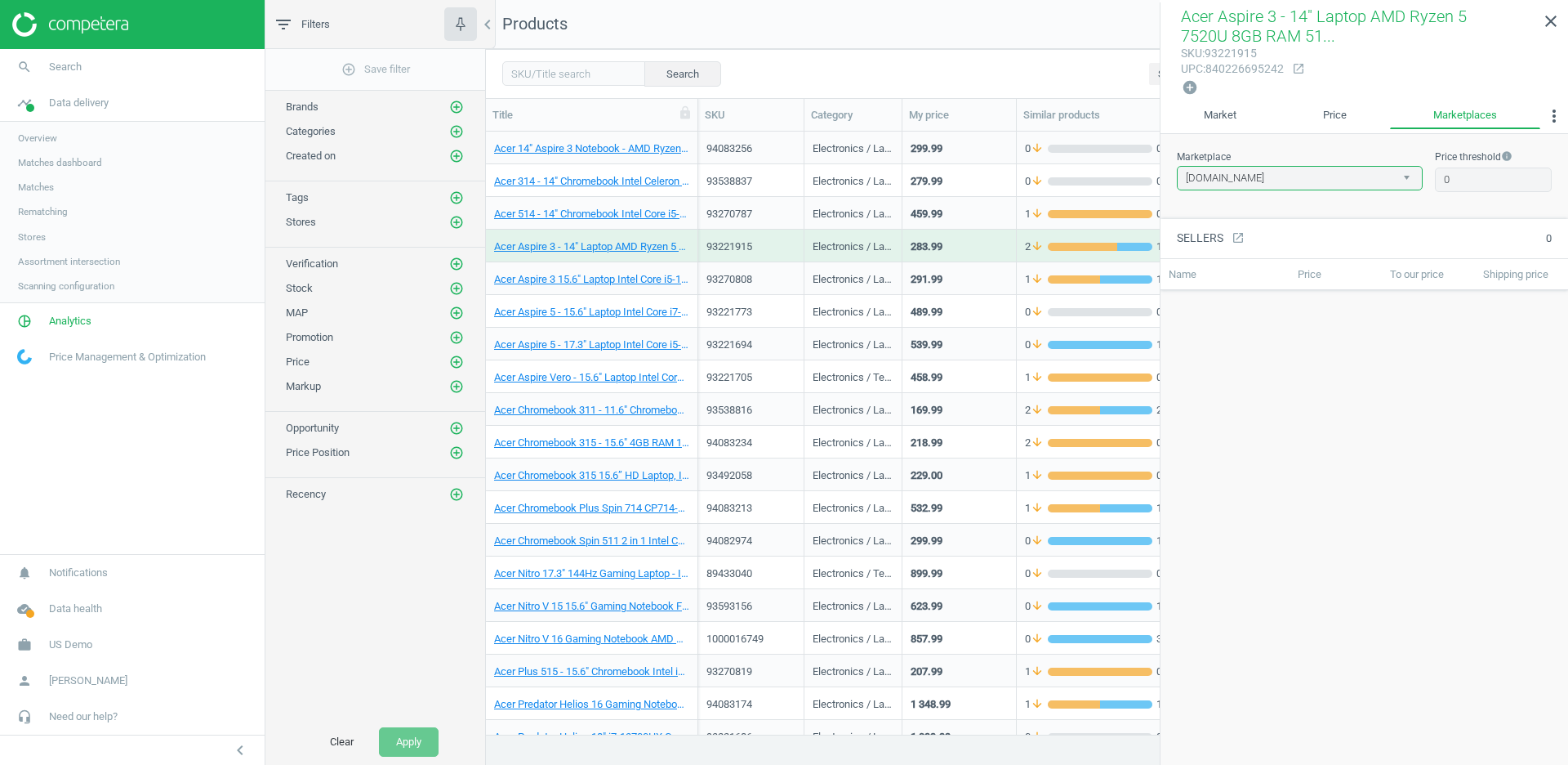
click at [1385, 175] on select "[DOMAIN_NAME]" at bounding box center [1299, 178] width 246 height 25
click at [1219, 115] on link "Market" at bounding box center [1220, 116] width 119 height 28
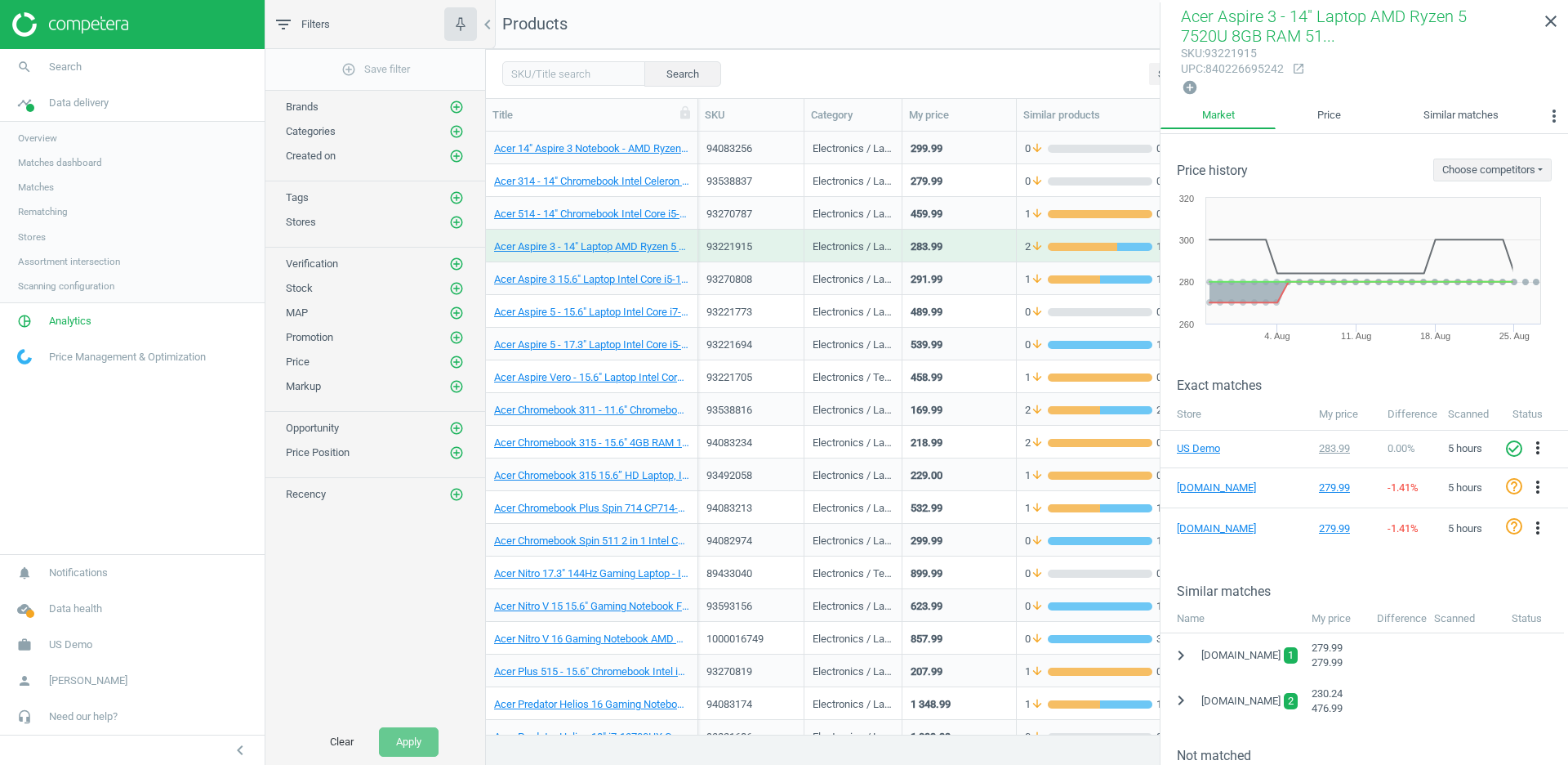
click at [975, 284] on div "291.99" at bounding box center [959, 278] width 97 height 29
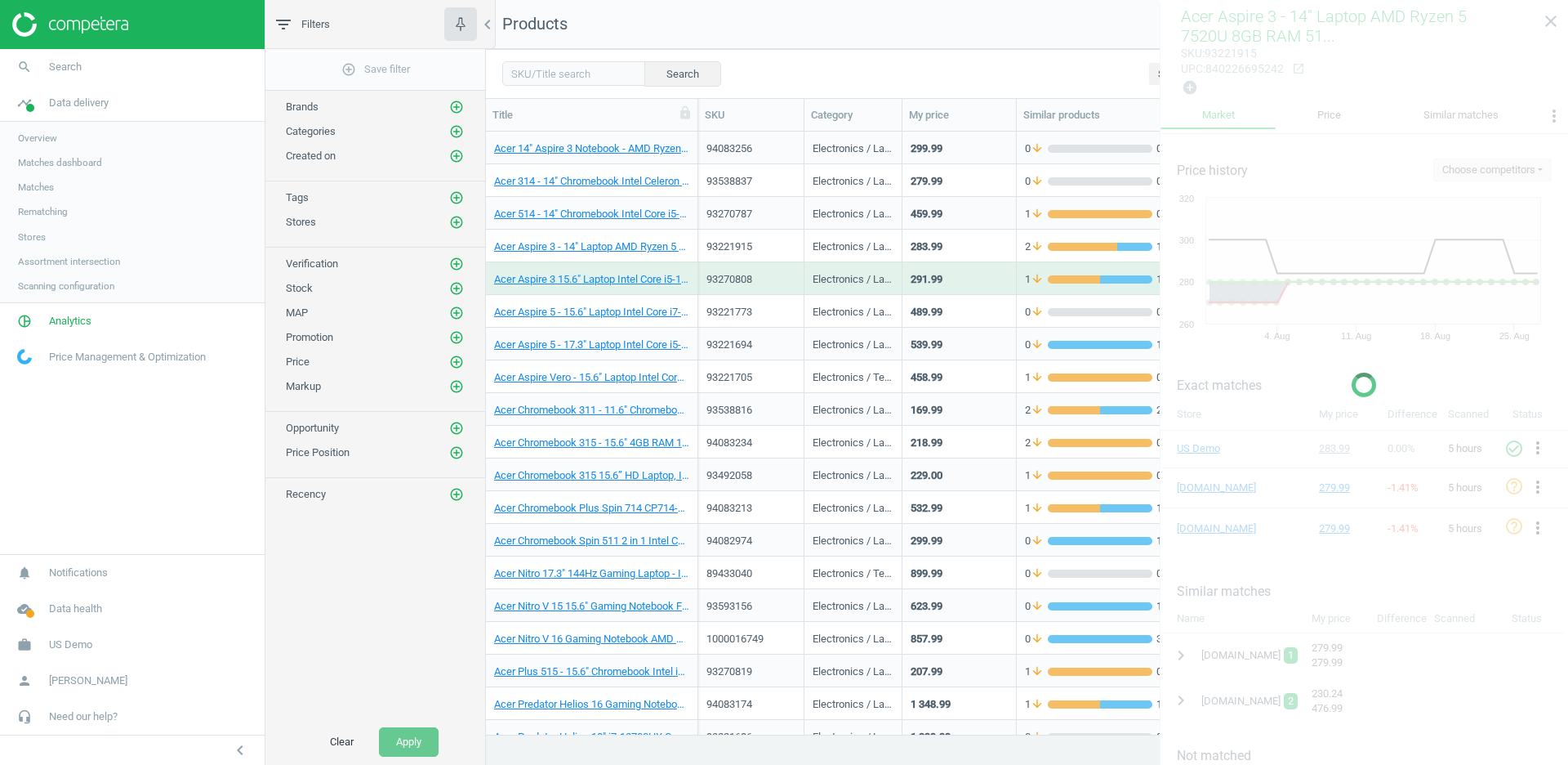
click at [975, 284] on div "291.99" at bounding box center [959, 278] width 97 height 29
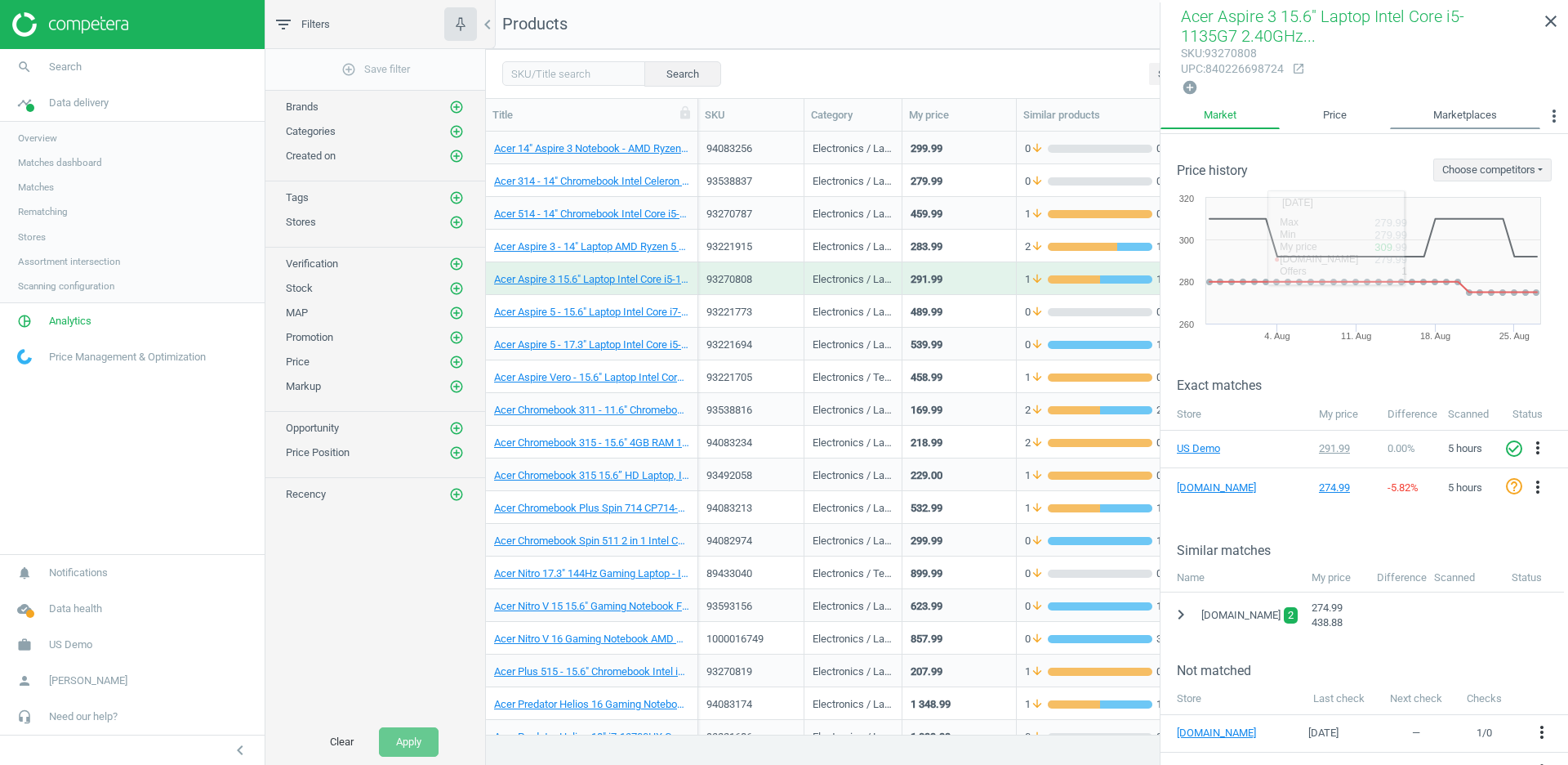
click at [1458, 104] on link "Marketplaces" at bounding box center [1464, 116] width 150 height 28
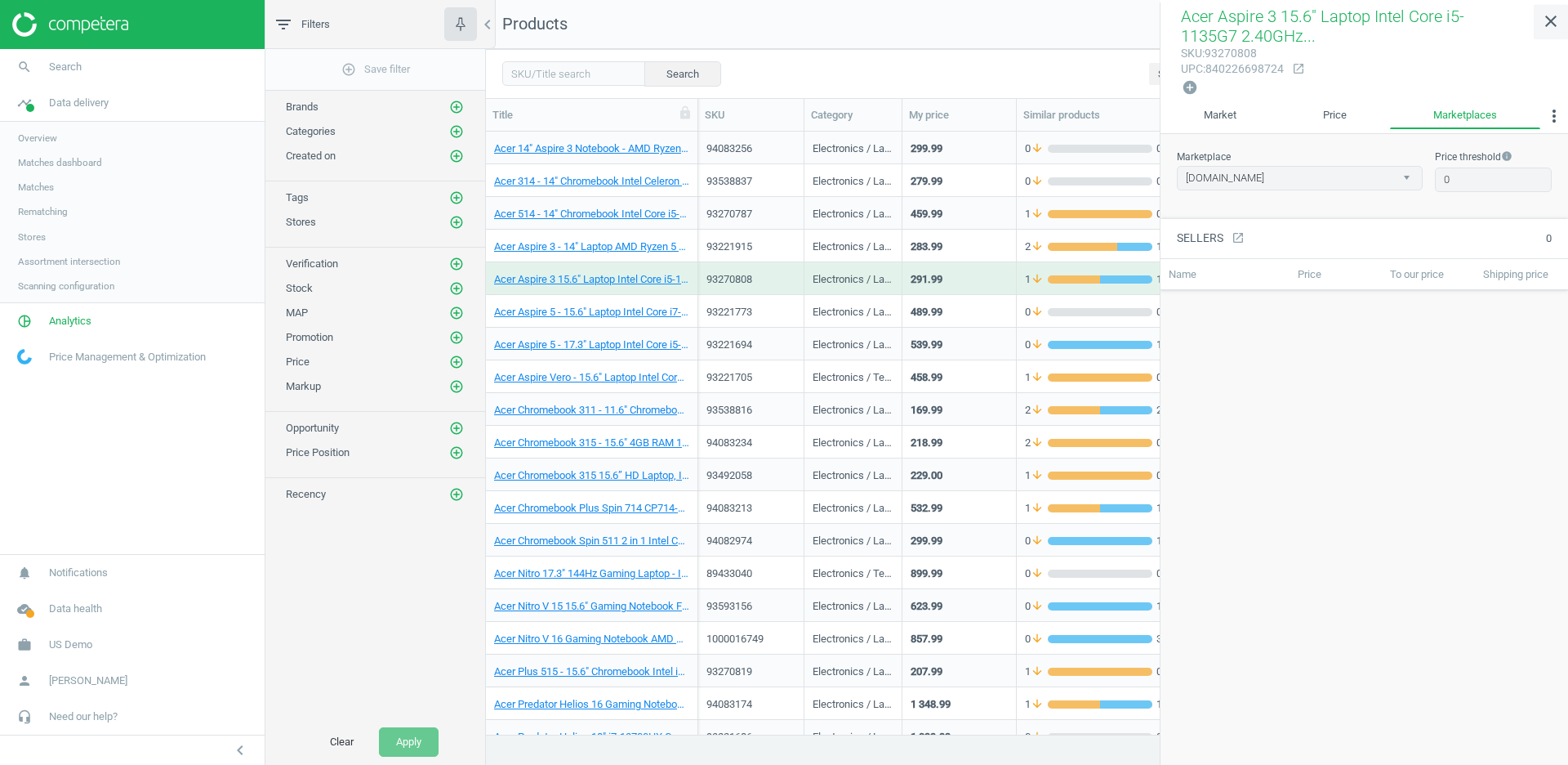
click at [1555, 20] on icon "close" at bounding box center [1550, 21] width 19 height 19
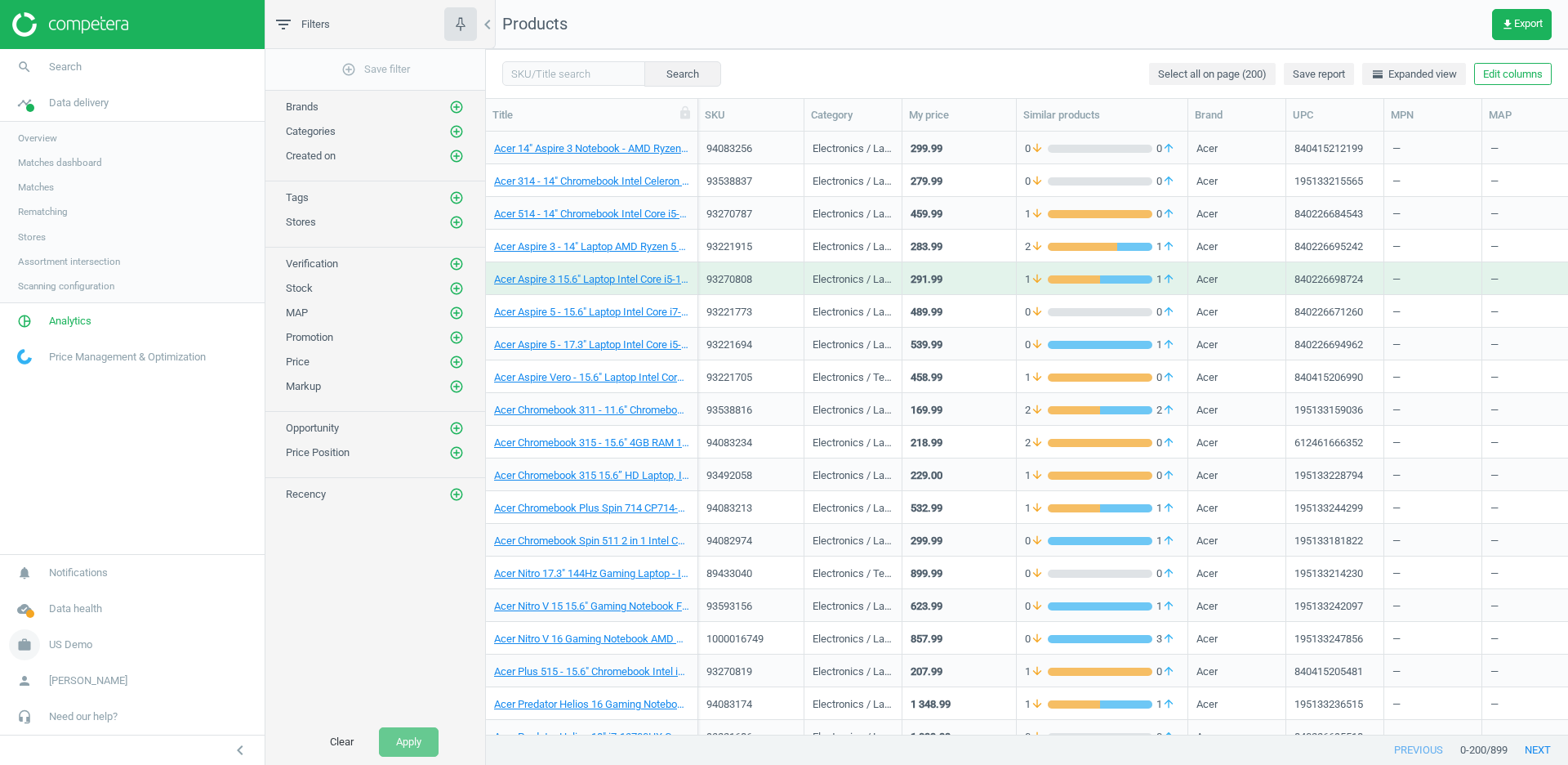
click at [49, 640] on span "US Demo" at bounding box center [70, 644] width 43 height 15
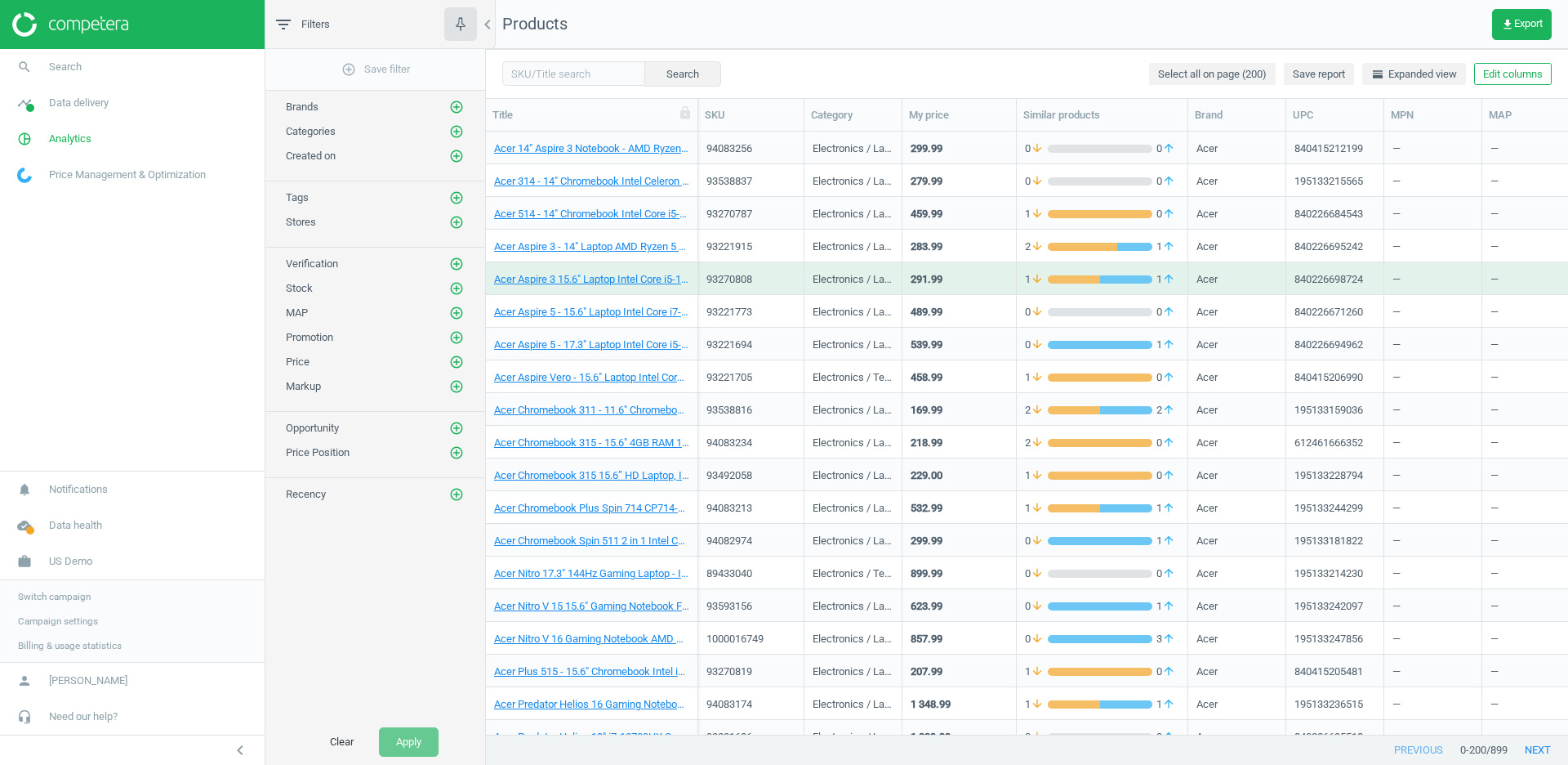
click at [41, 603] on span "Switch campaign" at bounding box center [54, 596] width 73 height 13
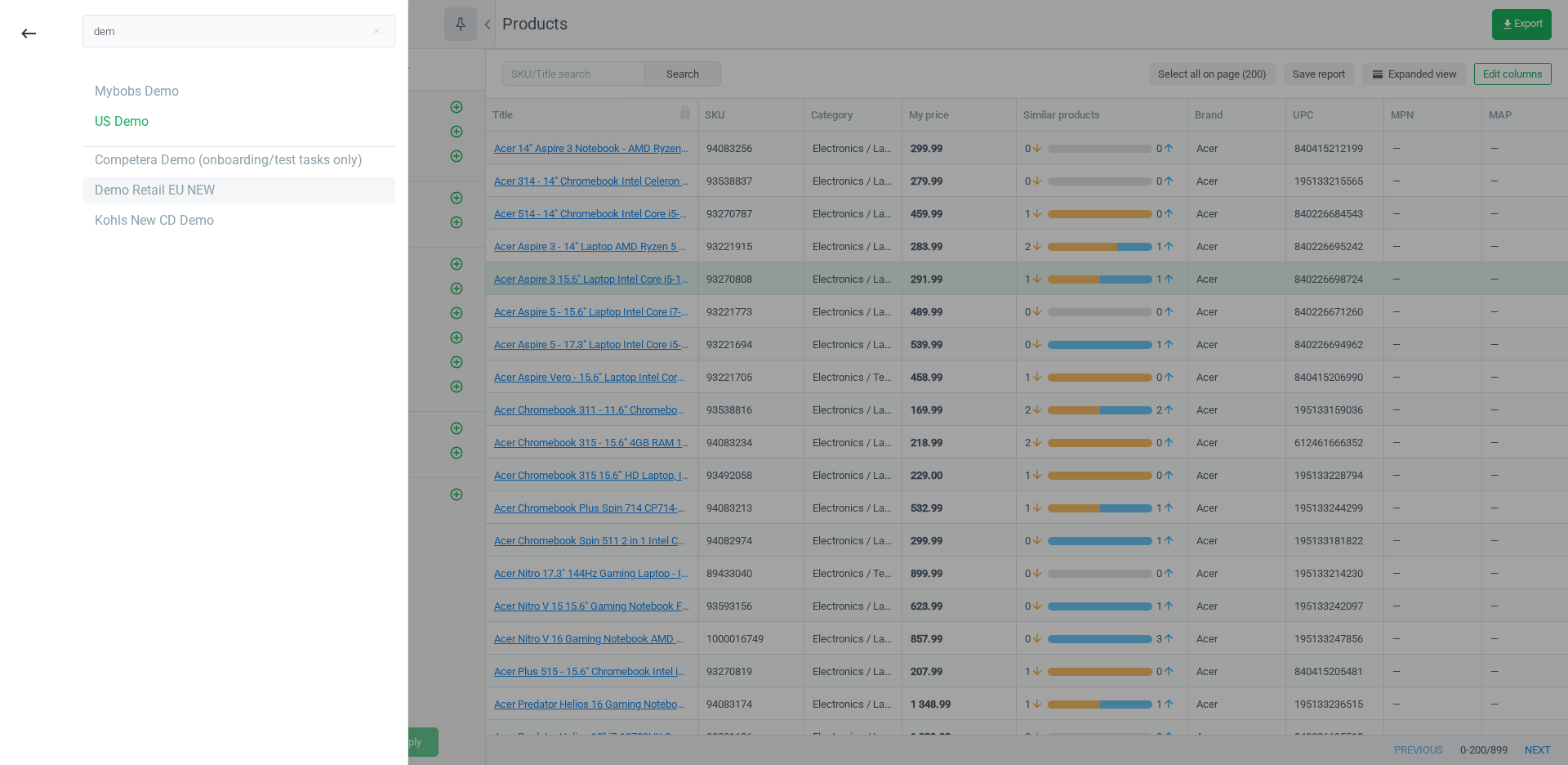
type input "dem"
click at [259, 190] on div "Demo Retail EU NEW" at bounding box center [239, 191] width 313 height 26
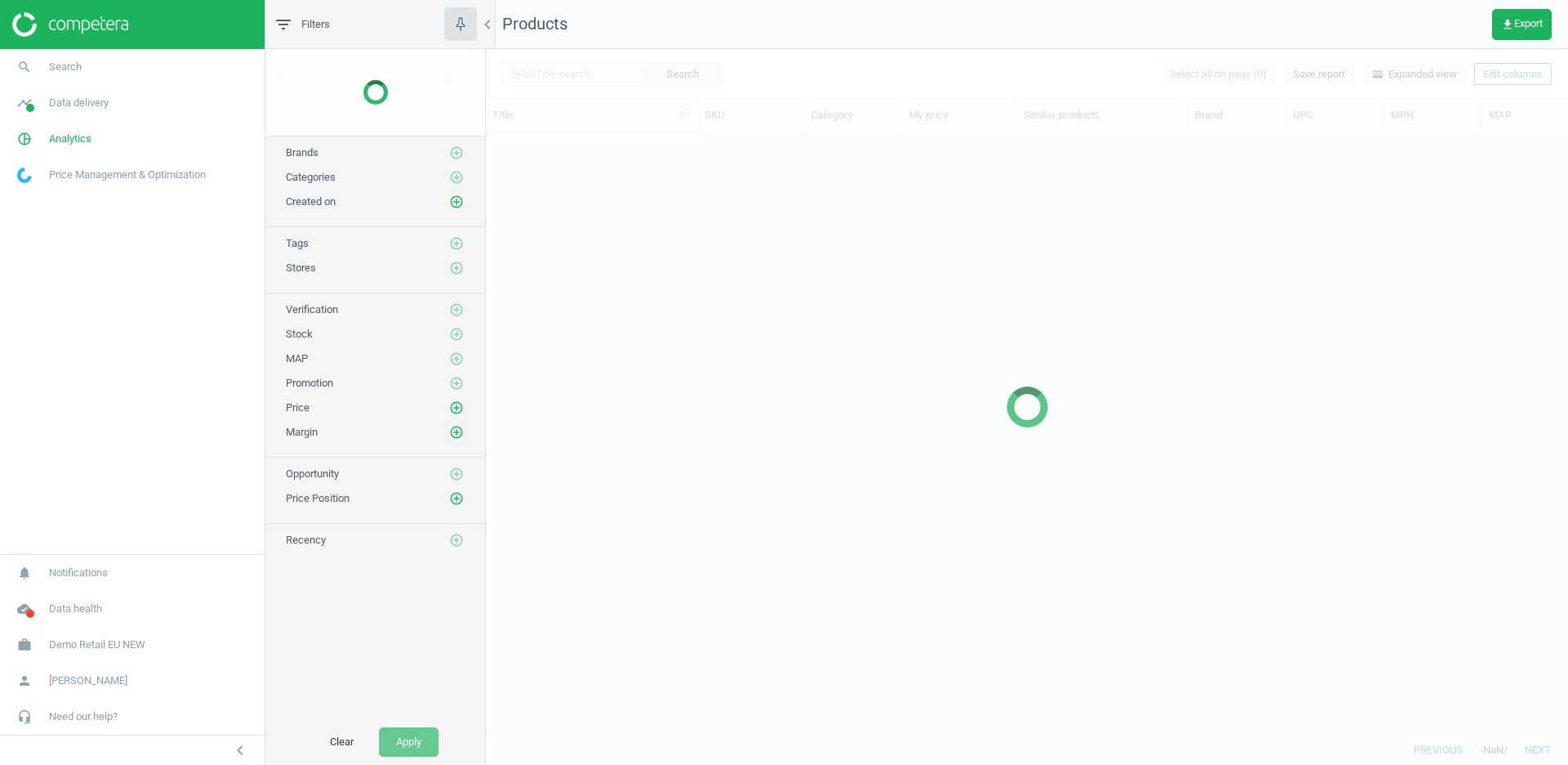
scroll to position [603, 1081]
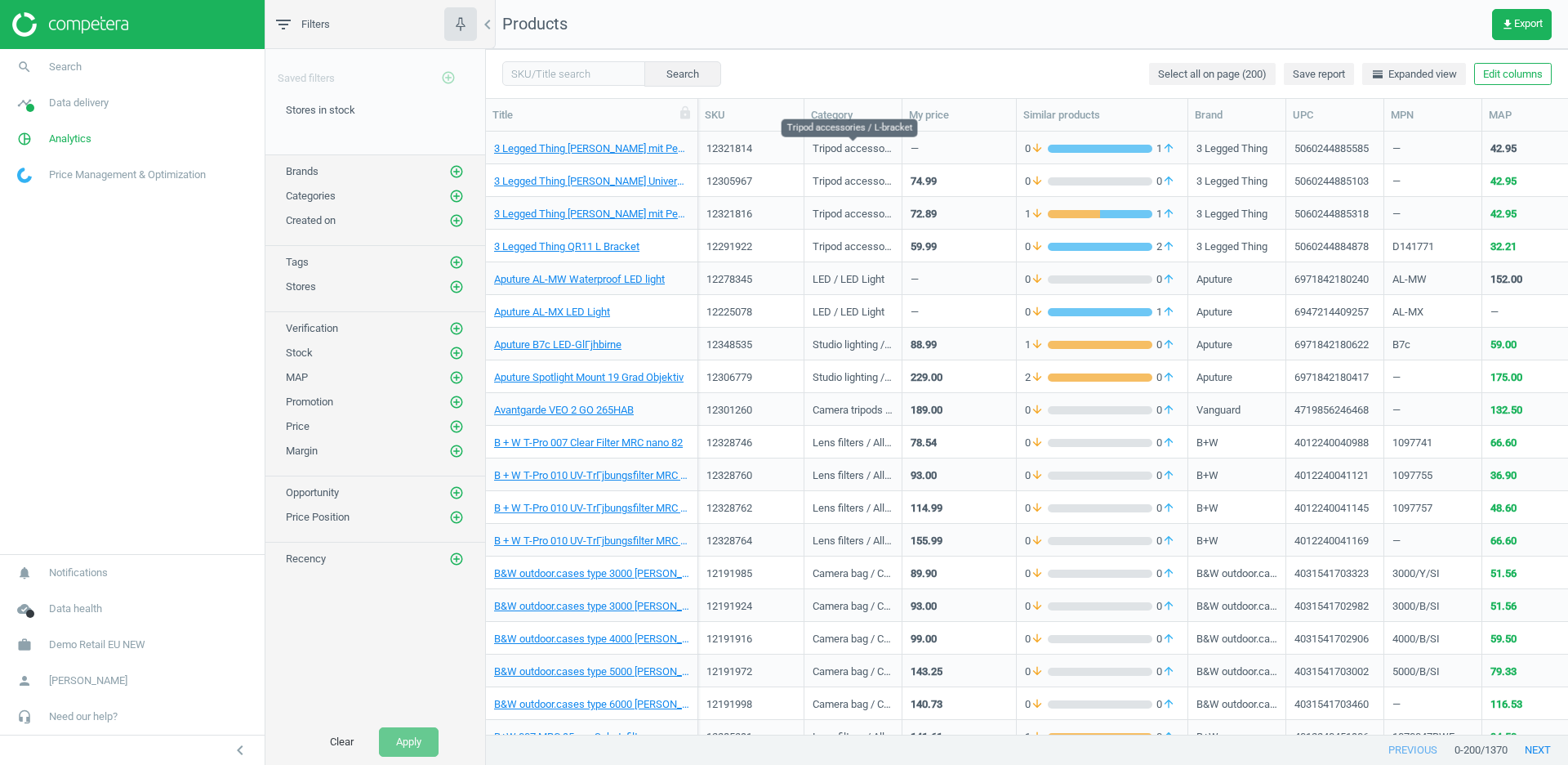
click at [839, 149] on div "Tripod accessories / L-bracket" at bounding box center [852, 151] width 81 height 20
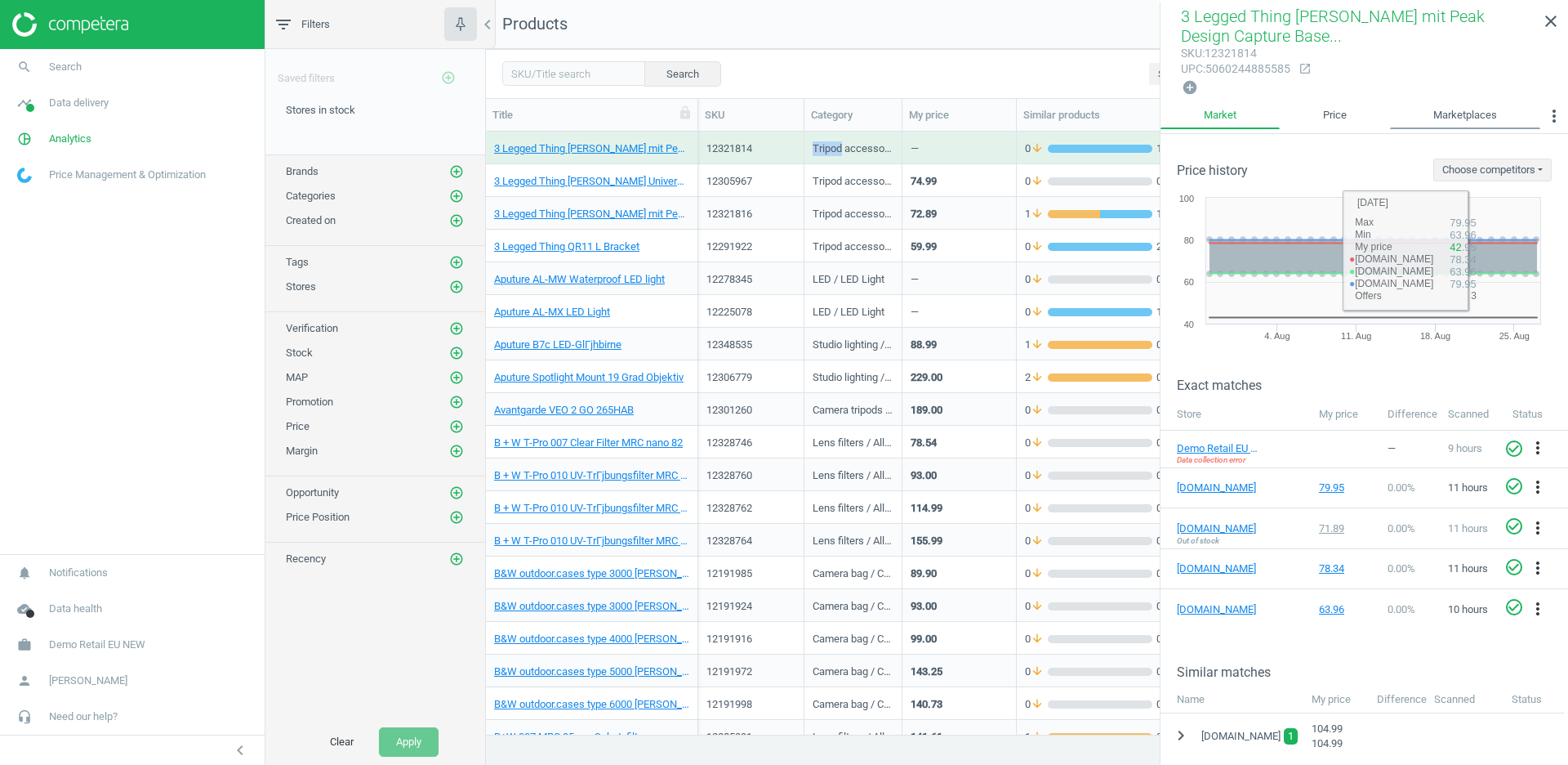
click at [1467, 116] on link "Marketplaces" at bounding box center [1464, 116] width 150 height 28
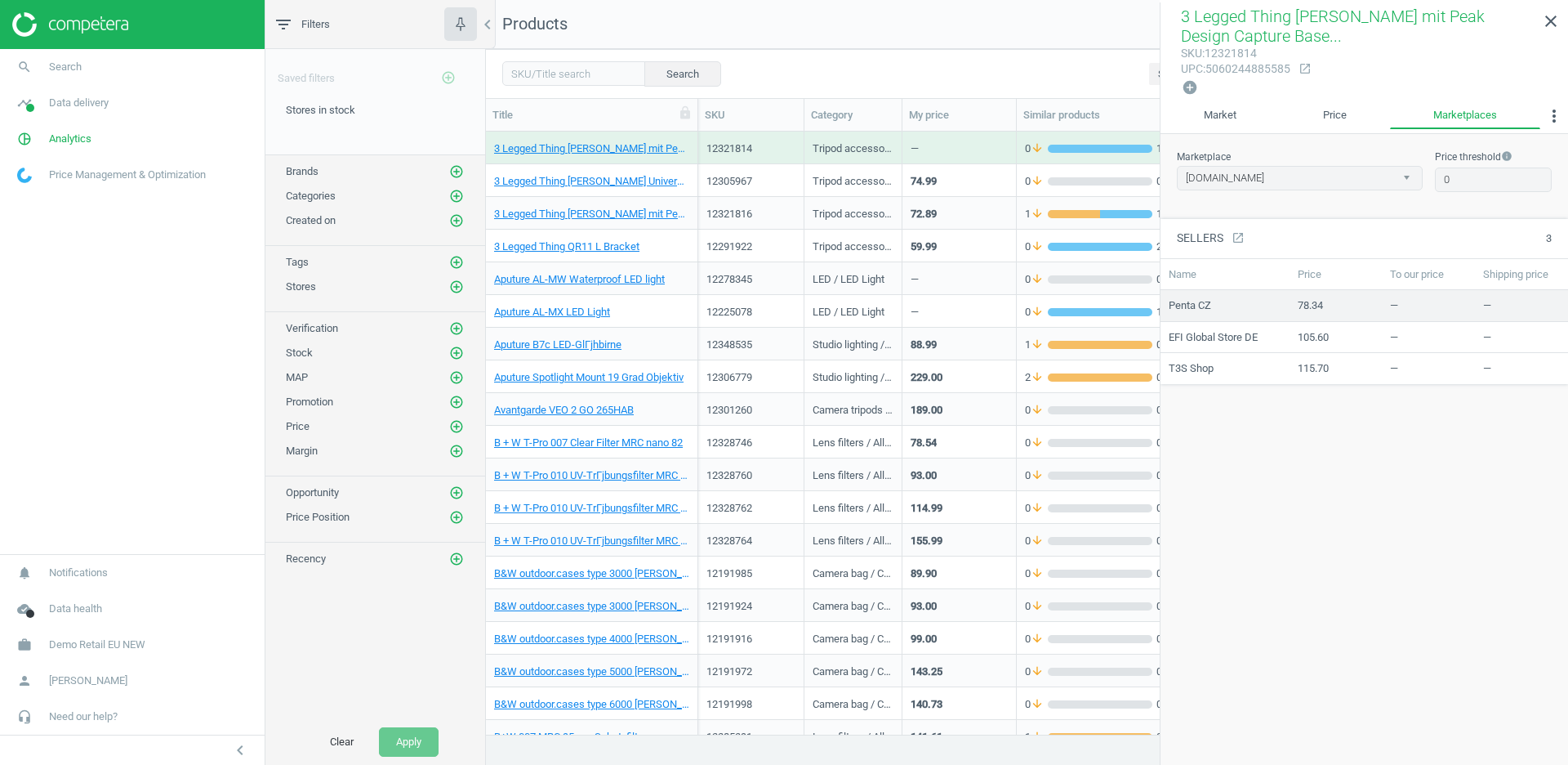
click at [1190, 302] on span "Penta CZ" at bounding box center [1190, 305] width 42 height 15
click at [1317, 175] on select "amazon.de google.de" at bounding box center [1299, 178] width 246 height 25
click at [1311, 175] on select "amazon.de google.de" at bounding box center [1299, 178] width 246 height 25
select select "google.de"
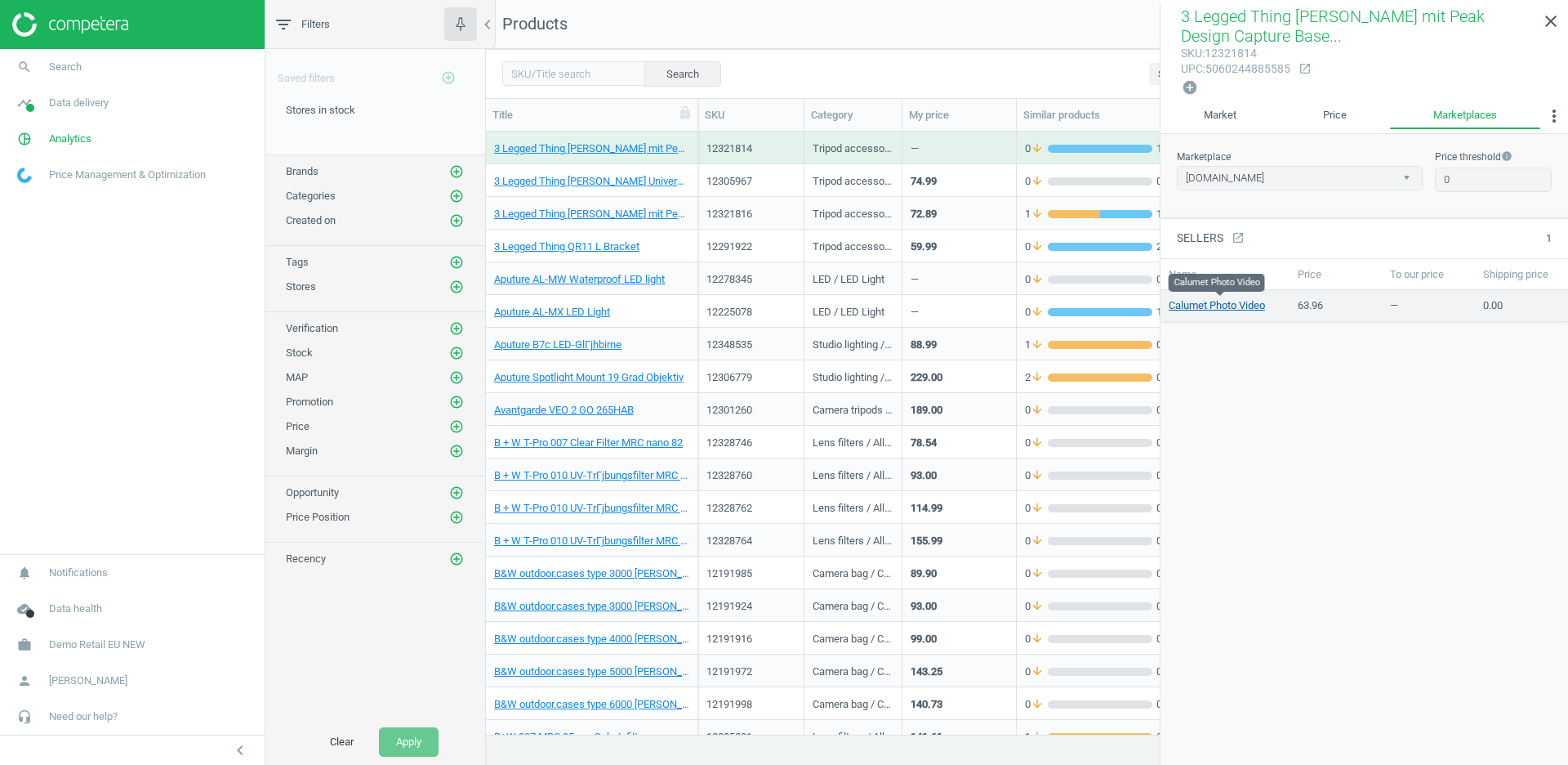
click at [1235, 300] on link "Calumet Photo Video" at bounding box center [1217, 305] width 97 height 15
click at [959, 242] on div "59.99" at bounding box center [959, 245] width 97 height 29
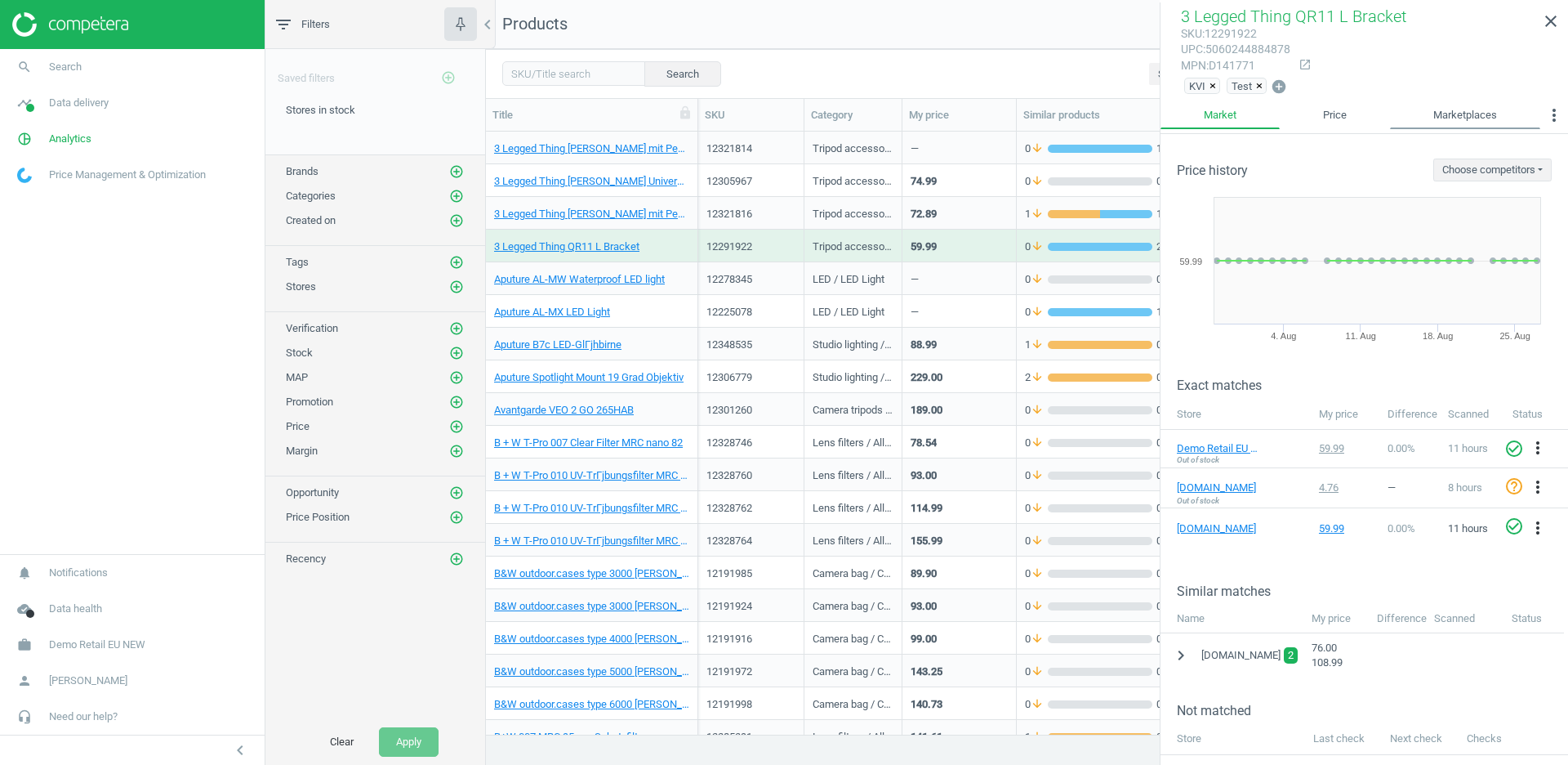
click at [1470, 111] on link "Marketplaces" at bounding box center [1464, 115] width 150 height 28
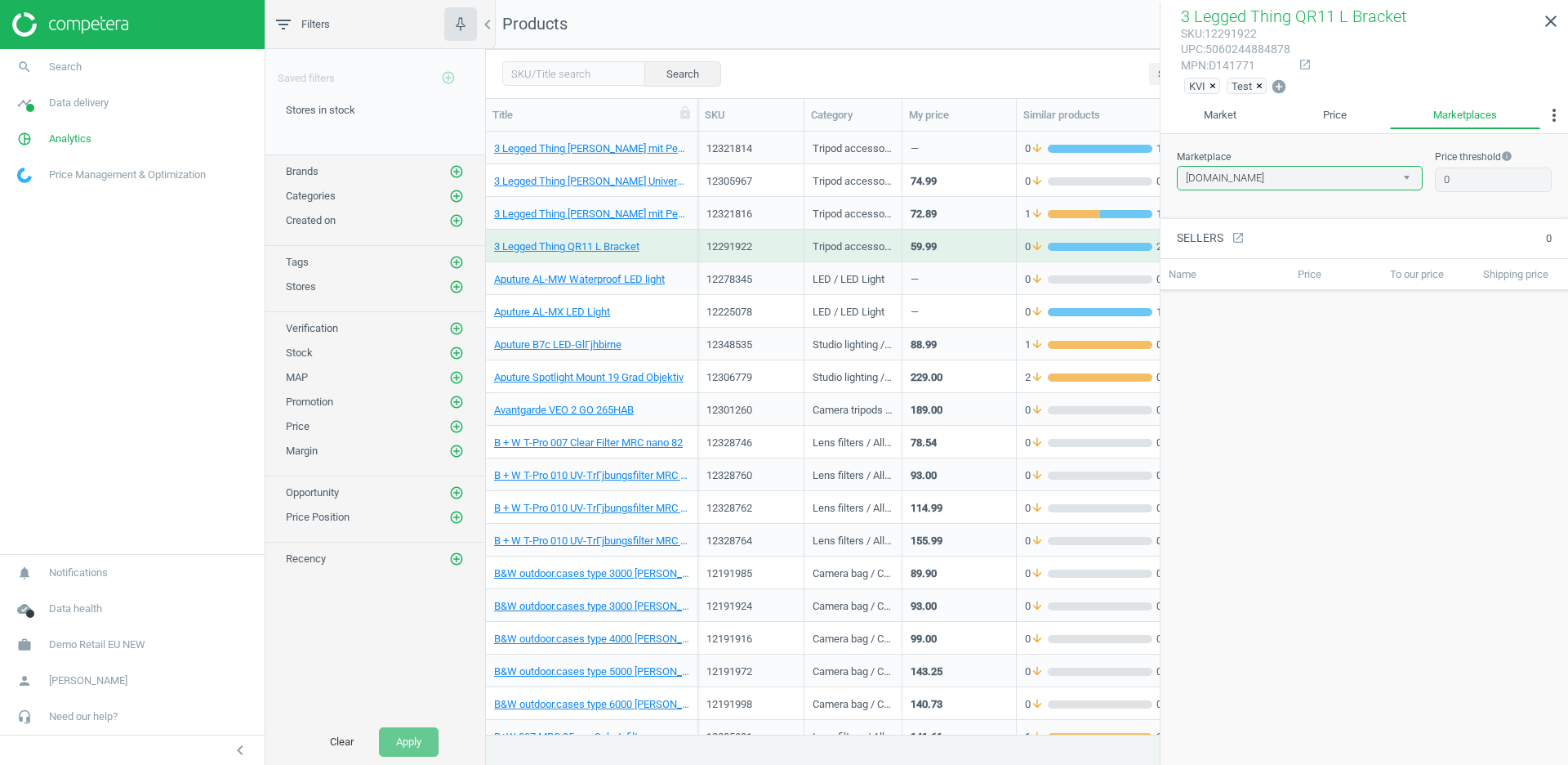
click at [1236, 177] on select "amazon.de google.de" at bounding box center [1299, 178] width 246 height 25
select select "google.de"
click at [1225, 333] on link "Vienna Camera" at bounding box center [1204, 337] width 70 height 15
click at [1557, 29] on icon "close" at bounding box center [1550, 21] width 19 height 19
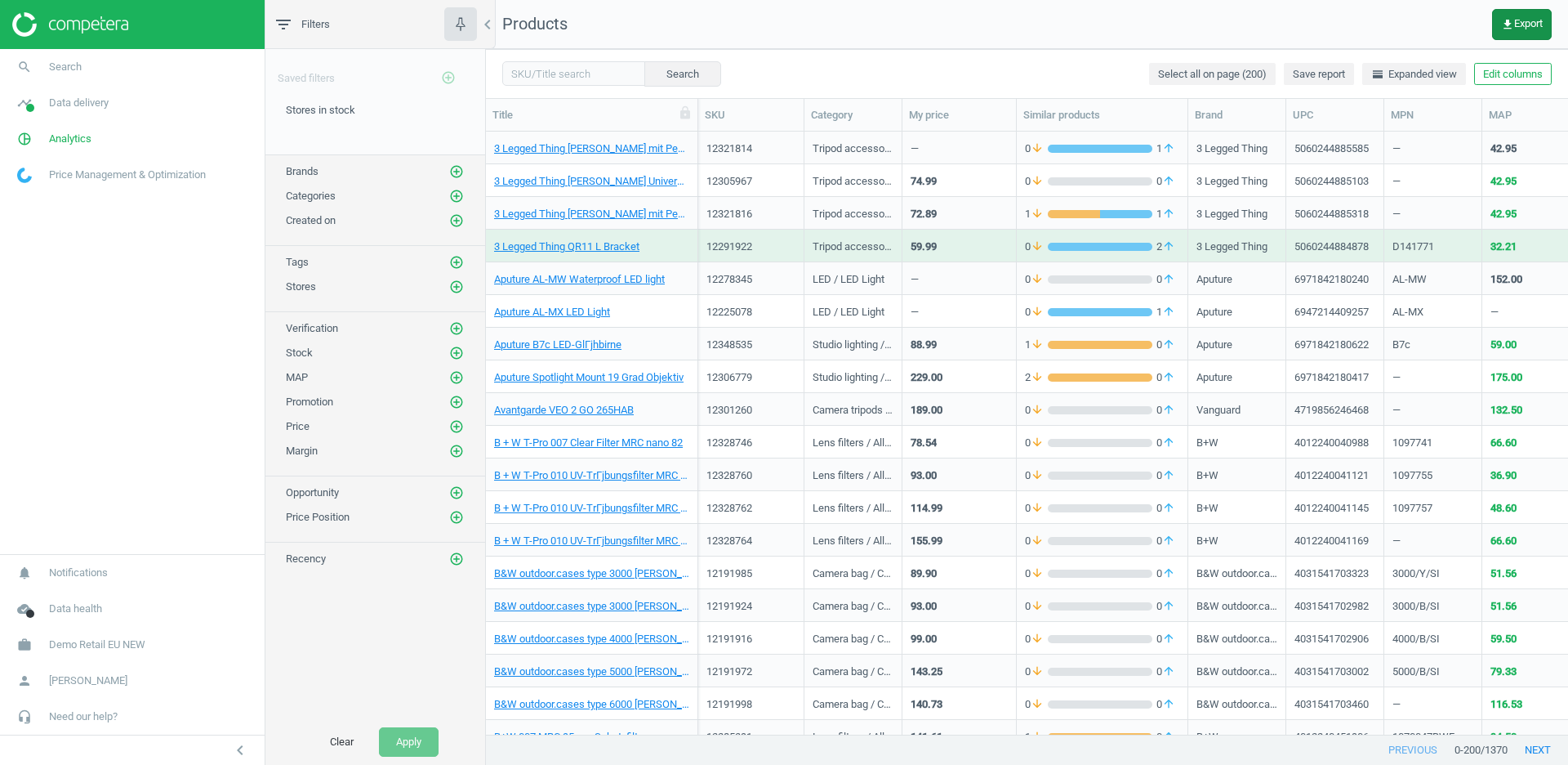
click at [1523, 20] on span "get_app Export" at bounding box center [1521, 24] width 41 height 13
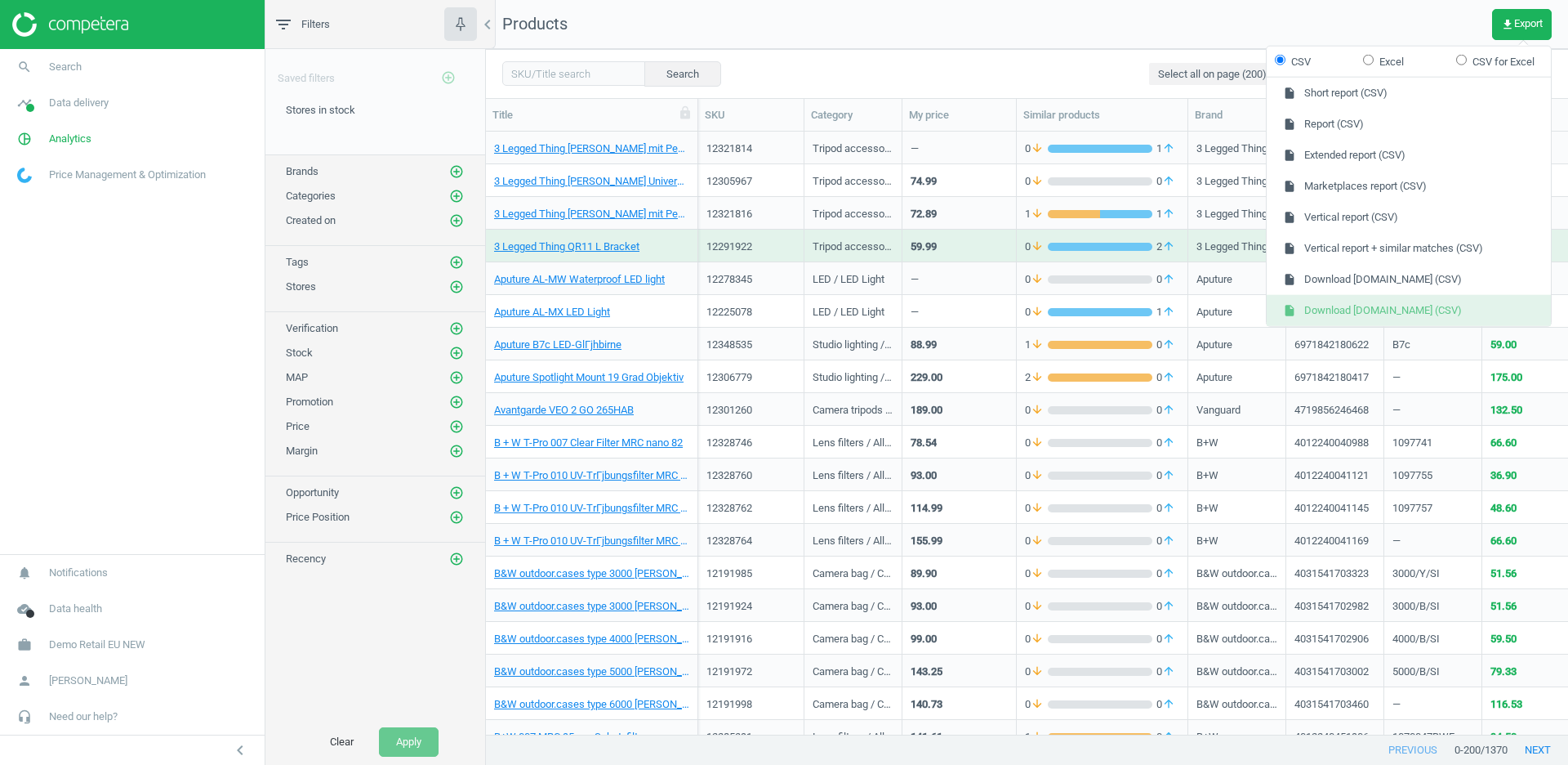
click at [1454, 301] on button "insert_drive_file Download google.de (CSV)" at bounding box center [1409, 310] width 284 height 31
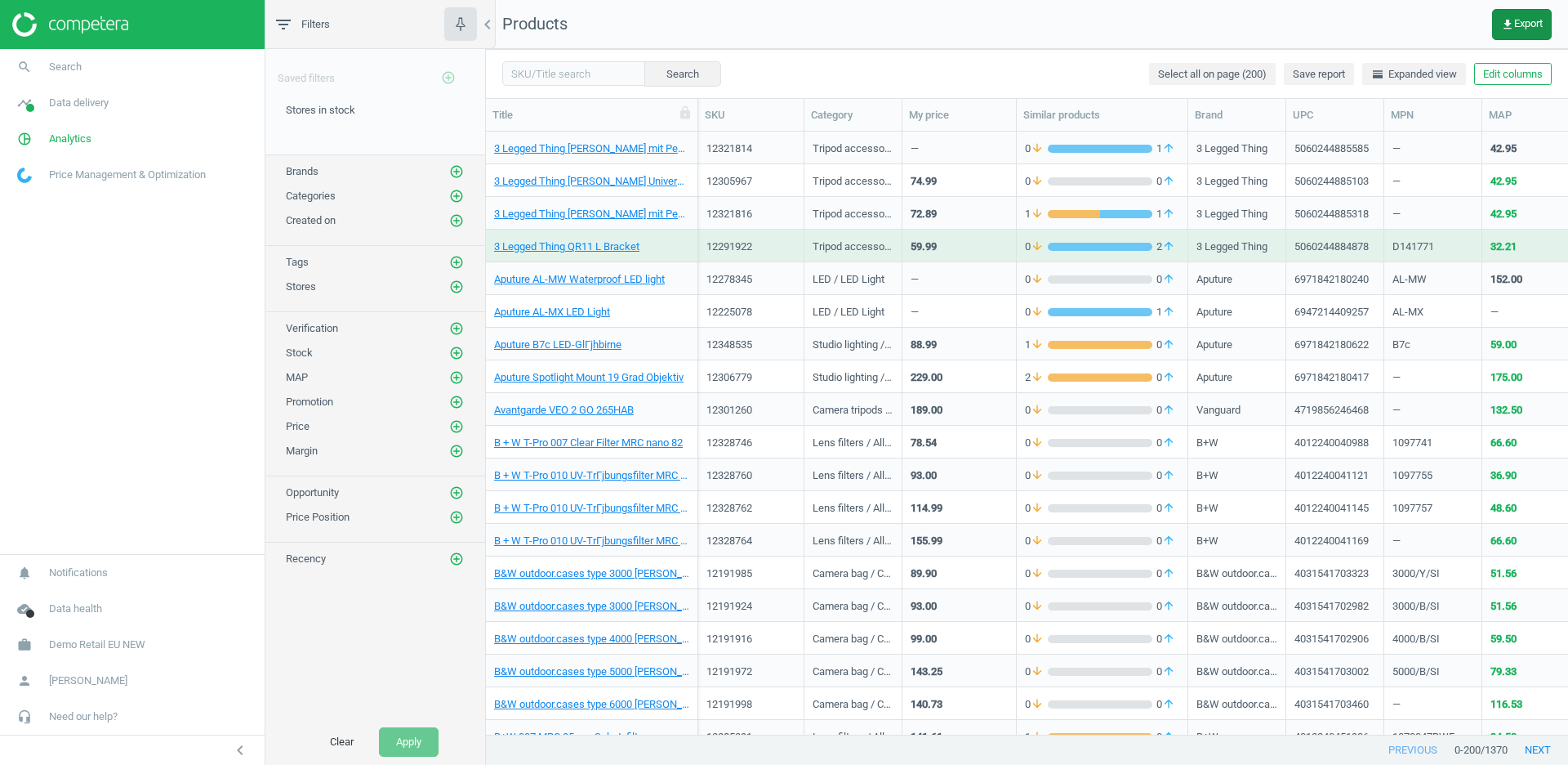
click at [1521, 33] on button "get_app Export" at bounding box center [1521, 24] width 60 height 31
